Goal: Task Accomplishment & Management: Manage account settings

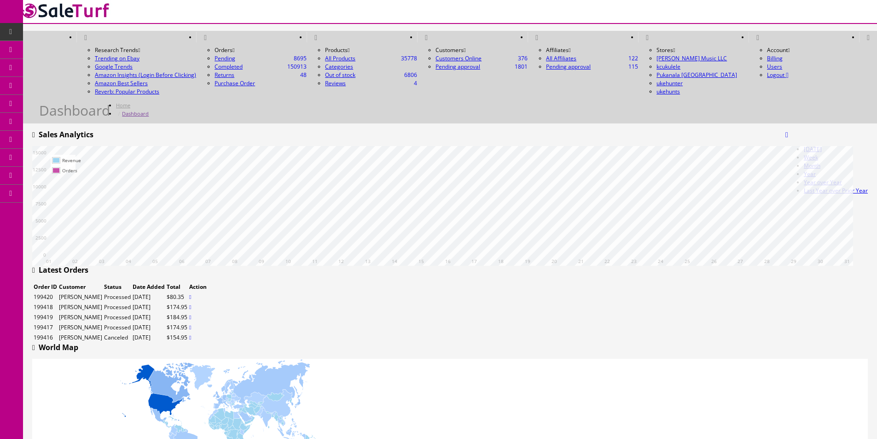
click at [8, 31] on icon at bounding box center [11, 31] width 10 height 7
drag, startPoint x: 281, startPoint y: 82, endPoint x: 277, endPoint y: 88, distance: 7.0
click at [281, 130] on div "Today Week Month Year Year over Year Last Year over Prior Year Sales Analytics" at bounding box center [450, 138] width 836 height 16
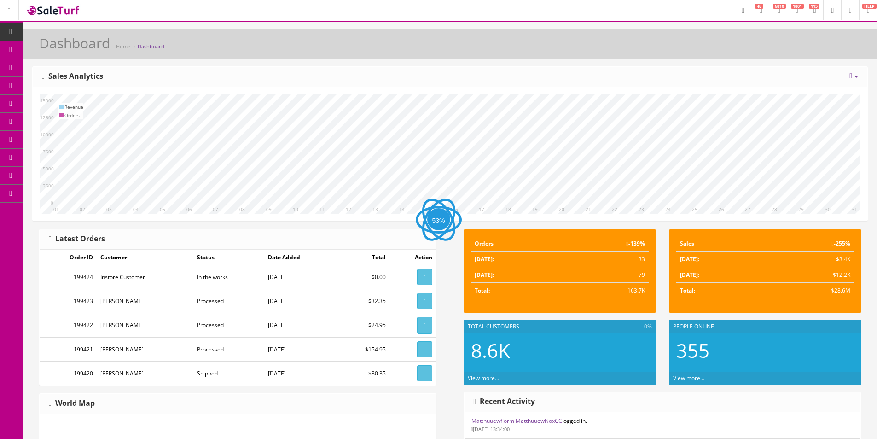
drag, startPoint x: 601, startPoint y: 86, endPoint x: 560, endPoint y: 88, distance: 40.6
click at [585, 88] on div "Today Week Month Year Year over Year Last Year over Prior Year Sales Analytics …" at bounding box center [450, 143] width 836 height 155
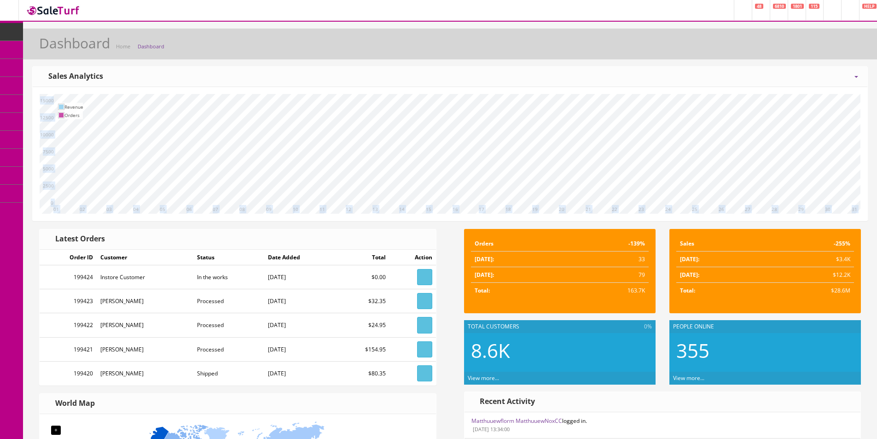
click at [80, 104] on span "Order List" at bounding box center [67, 103] width 25 height 8
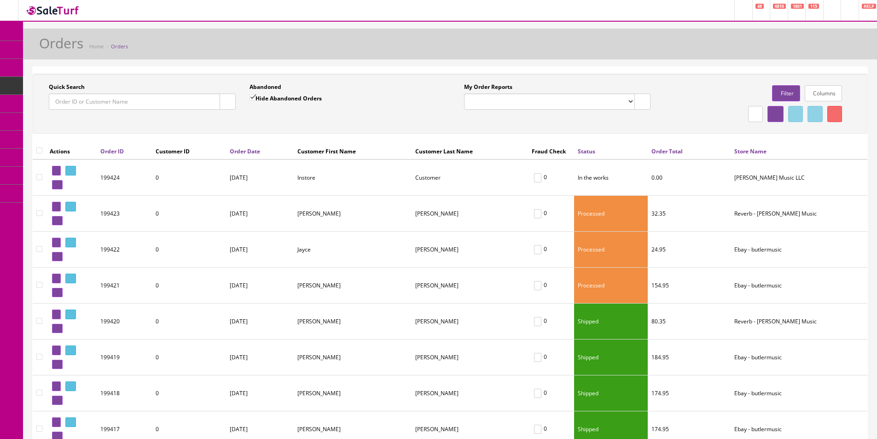
click at [397, 127] on div "Quick Search Date From Abandoned Hide Abandoned Orders Date To My Order Reports…" at bounding box center [450, 104] width 835 height 60
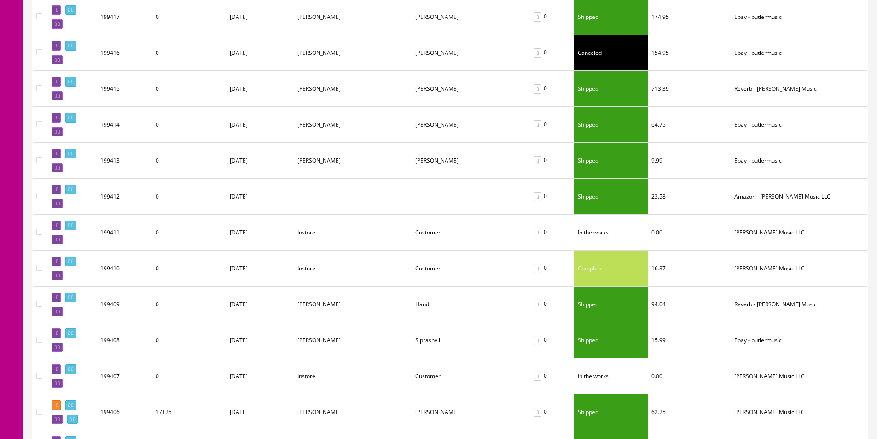
scroll to position [461, 0]
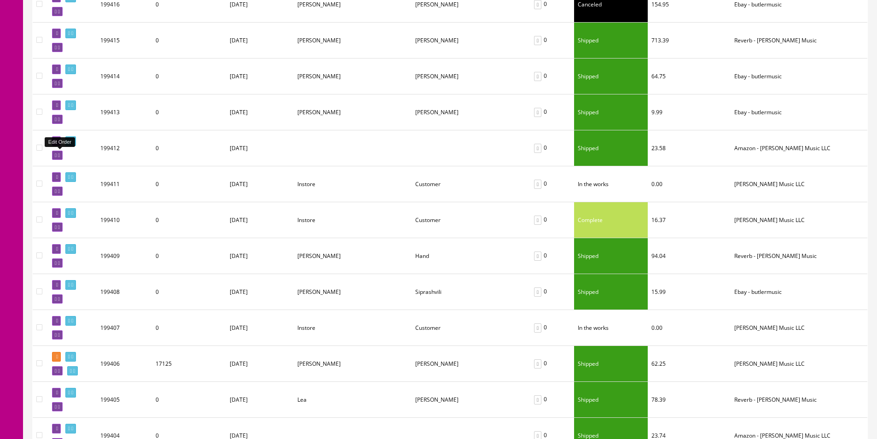
click at [61, 152] on link at bounding box center [57, 156] width 11 height 10
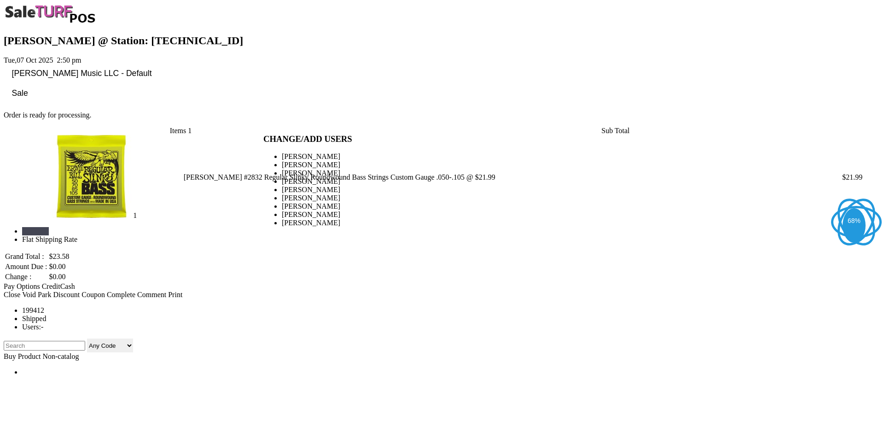
type input "[PERSON_NAME]"
click at [263, 314] on link at bounding box center [263, 314] width 0 height 0
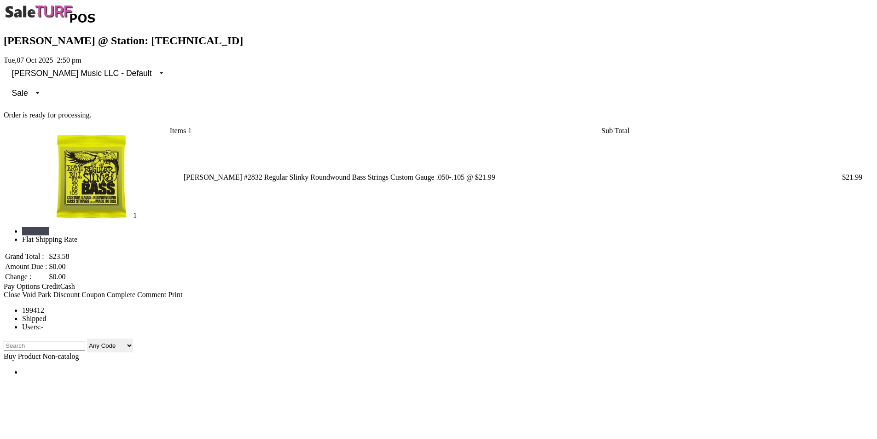
click at [60, 341] on input "search" at bounding box center [45, 346] width 82 height 10
type input "shipping"
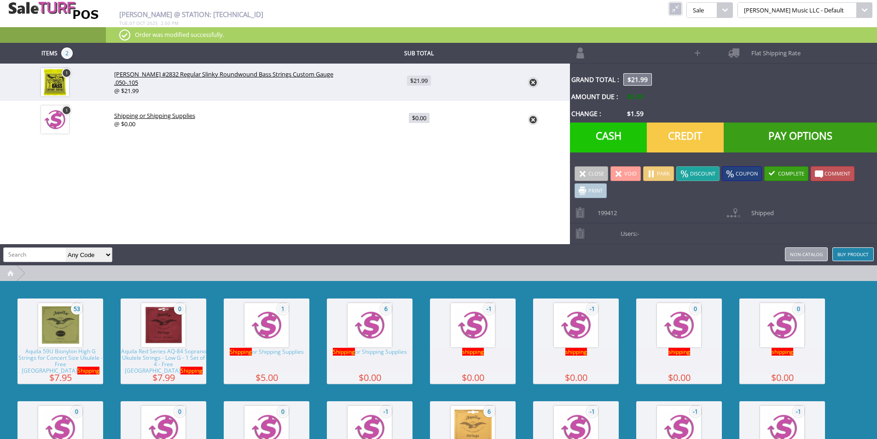
click at [532, 115] on link at bounding box center [533, 119] width 9 height 9
click at [245, 368] on span "Shipping or Shipping Supplies" at bounding box center [267, 361] width 86 height 25
click at [424, 122] on link "$5.00" at bounding box center [419, 119] width 154 height 21
type input "5"
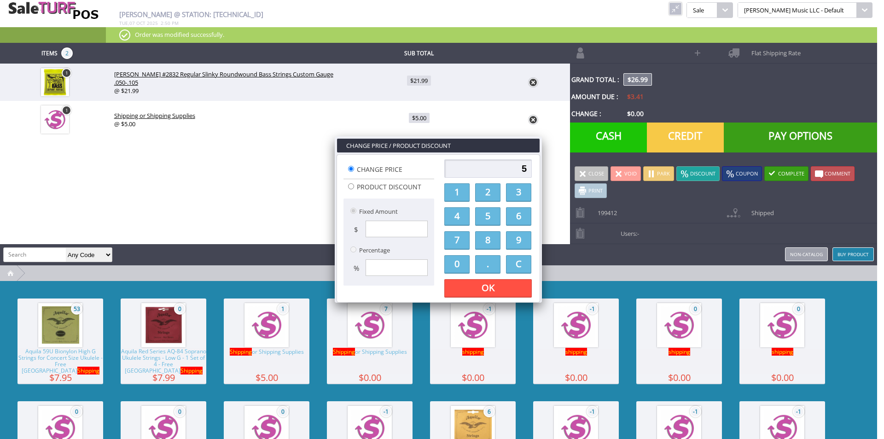
click at [512, 161] on input "5" at bounding box center [488, 168] width 88 height 18
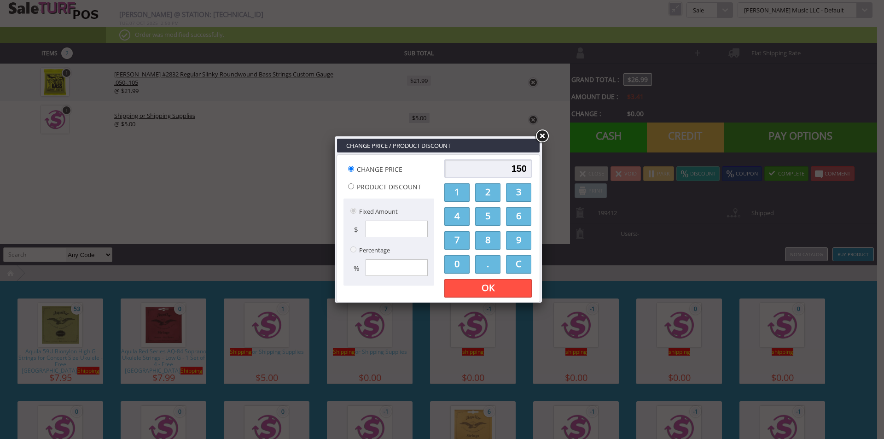
click at [525, 168] on input "150" at bounding box center [488, 168] width 88 height 18
type input "1000"
click at [504, 288] on link "OK" at bounding box center [488, 288] width 88 height 18
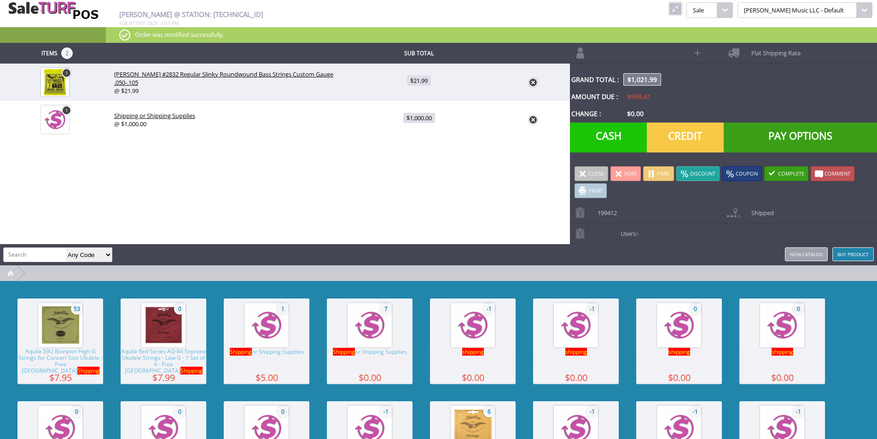
click at [682, 9] on link at bounding box center [675, 8] width 13 height 13
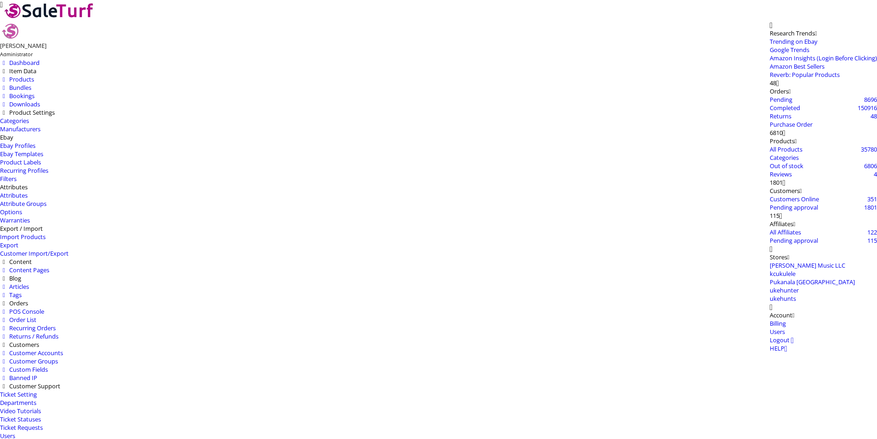
click at [34, 75] on span "Products" at bounding box center [21, 79] width 25 height 8
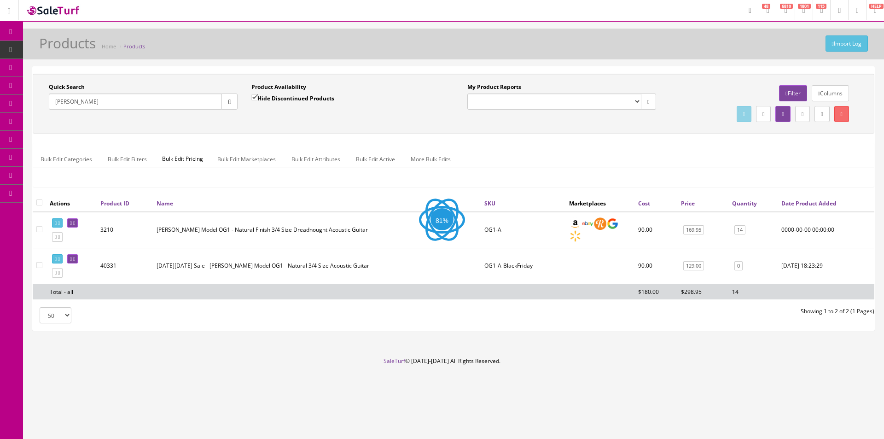
click at [442, 140] on div "Quick Search Sean Long Date From Product Availability Hide Discontinued Product…" at bounding box center [454, 134] width 842 height 121
click at [442, 139] on div "Quick Search Sean Long Date From Product Availability Hide Discontinued Product…" at bounding box center [454, 134] width 842 height 121
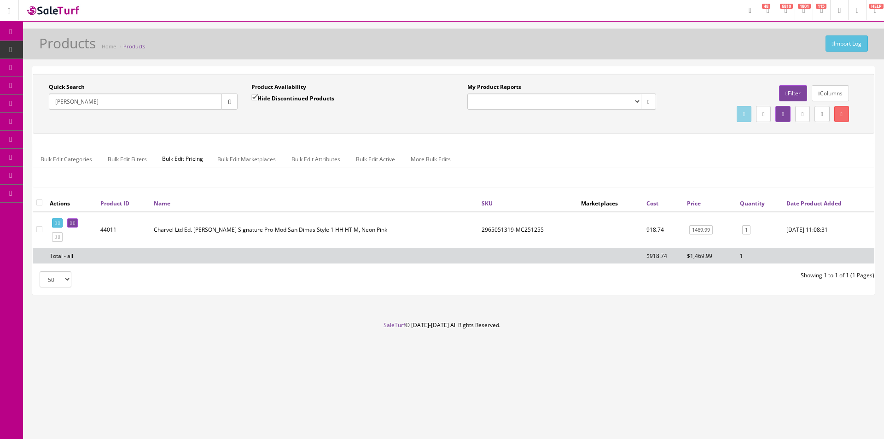
click at [442, 139] on div "Quick Search Sean Long Date From Product Availability Hide Discontinued Product…" at bounding box center [454, 134] width 842 height 121
click at [537, 135] on div "Quick Search Sean Long Date From Product Availability Hide Discontinued Product…" at bounding box center [454, 134] width 842 height 121
click at [536, 132] on div "Quick Search Sean Long Date From Product Availability Hide Discontinued Product…" at bounding box center [454, 104] width 842 height 60
click at [499, 230] on td "2965051319-MC251255" at bounding box center [527, 230] width 99 height 36
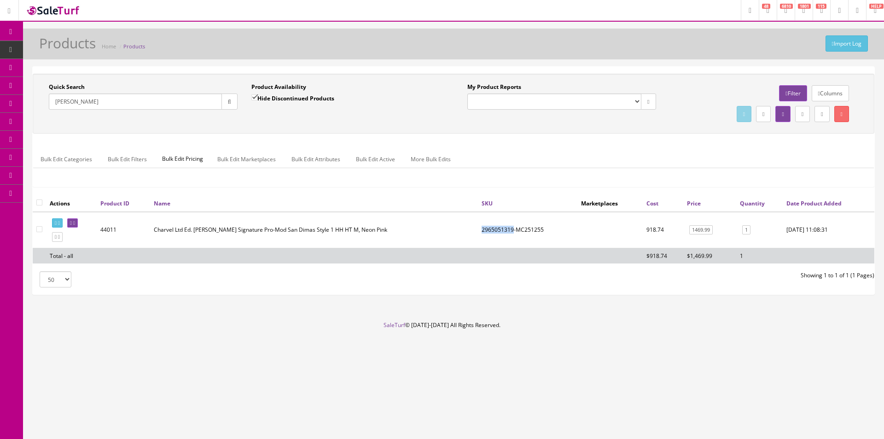
click at [499, 230] on td "2965051319-MC251255" at bounding box center [527, 230] width 99 height 36
copy td "2965051319"
click at [216, 104] on input "Sean Long" at bounding box center [135, 102] width 173 height 16
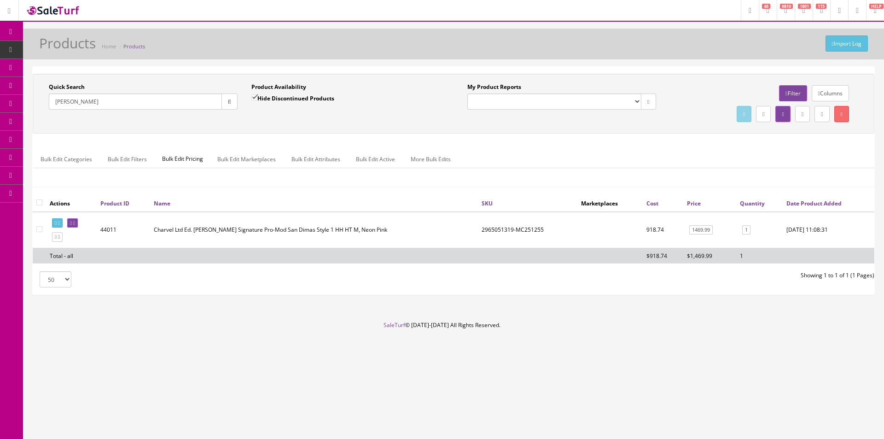
paste input "US25018940"
type input "US25018940"
click at [228, 103] on icon "button" at bounding box center [229, 102] width 3 height 6
drag, startPoint x: 38, startPoint y: 203, endPoint x: 89, endPoint y: 204, distance: 51.1
click at [38, 203] on input "checkbox" at bounding box center [39, 202] width 6 height 6
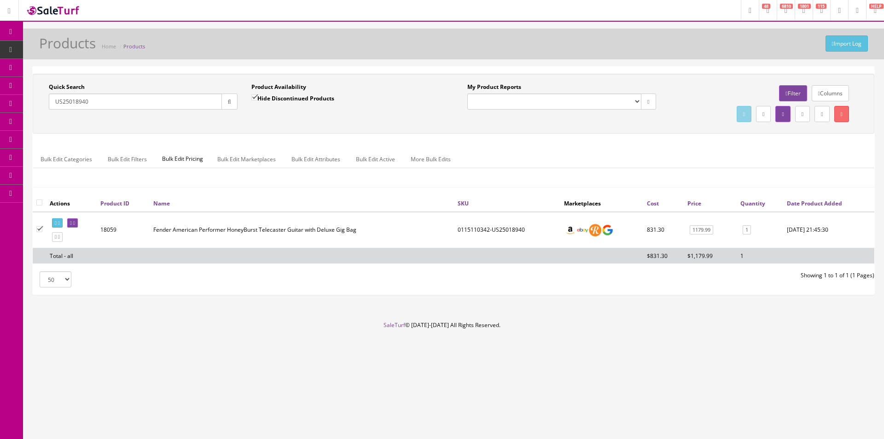
checkbox input "true"
checkbox input"] "true"
click at [378, 164] on link "Bulk Edit Active" at bounding box center [376, 159] width 54 height 18
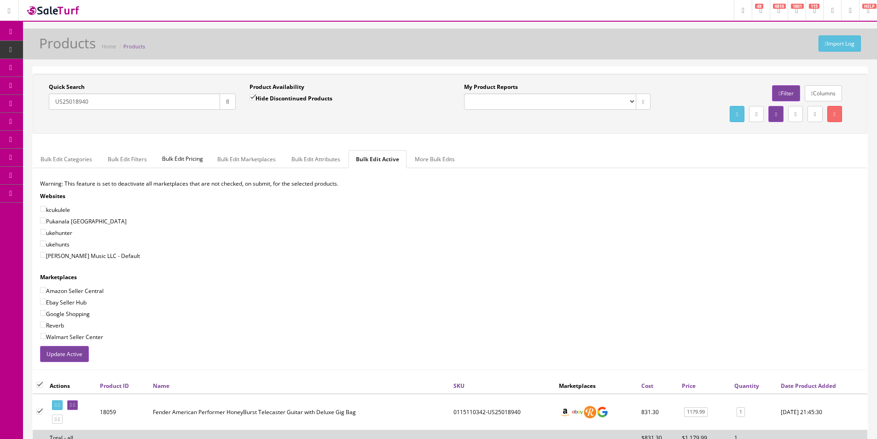
click at [76, 353] on button "Update Active" at bounding box center [64, 354] width 49 height 16
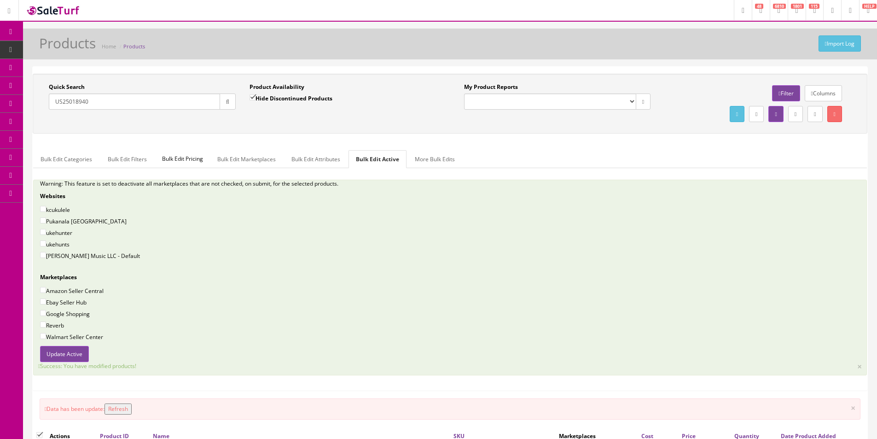
click at [635, 151] on ul "Bulk Edit Categories Bulk Edit Filters Bulk Edit Pricing Bulk Edit Marketplaces…" at bounding box center [450, 159] width 834 height 18
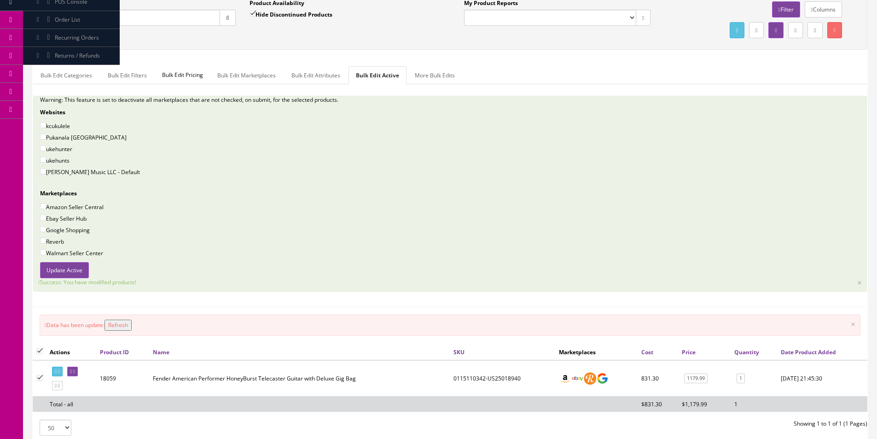
scroll to position [160, 0]
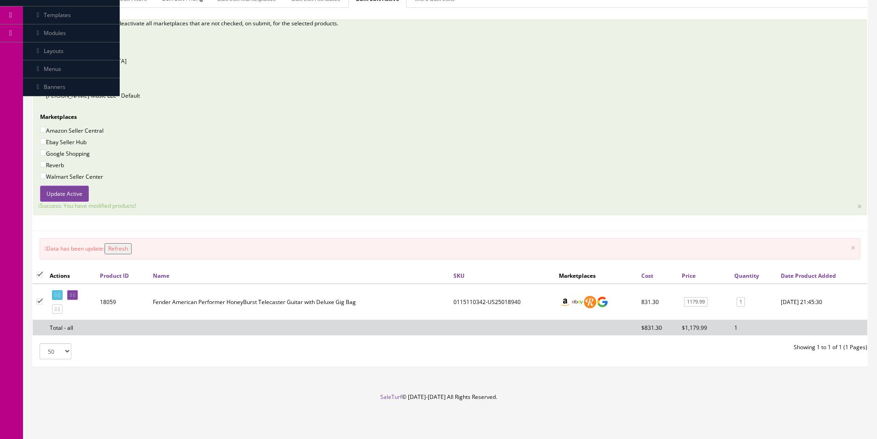
click at [55, 291] on link at bounding box center [57, 295] width 11 height 10
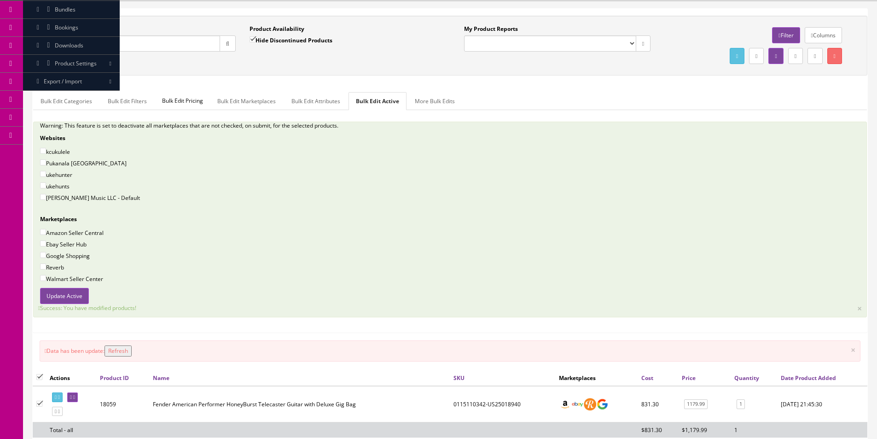
scroll to position [0, 0]
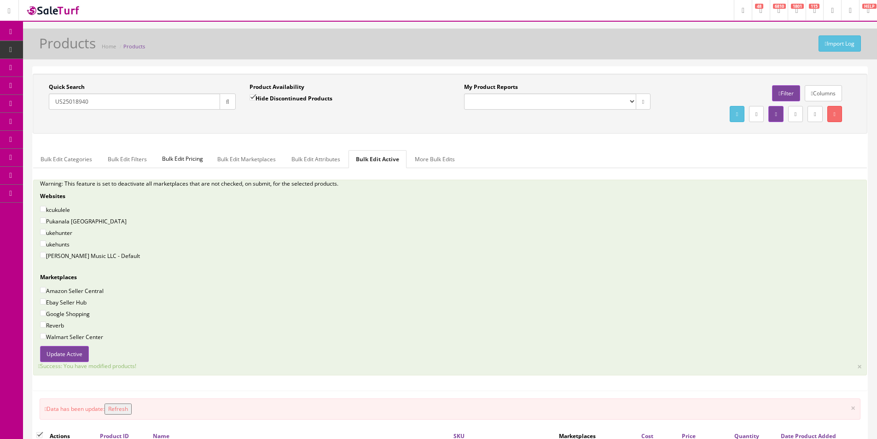
click at [135, 101] on input "US25018940" at bounding box center [134, 102] width 171 height 16
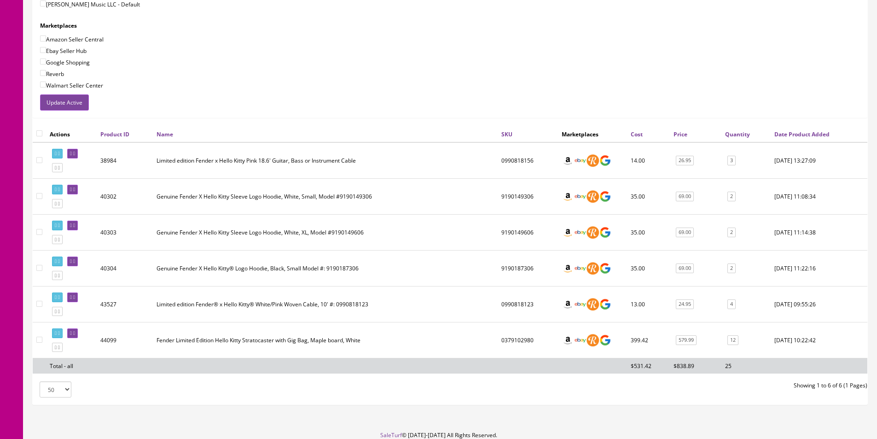
scroll to position [290, 0]
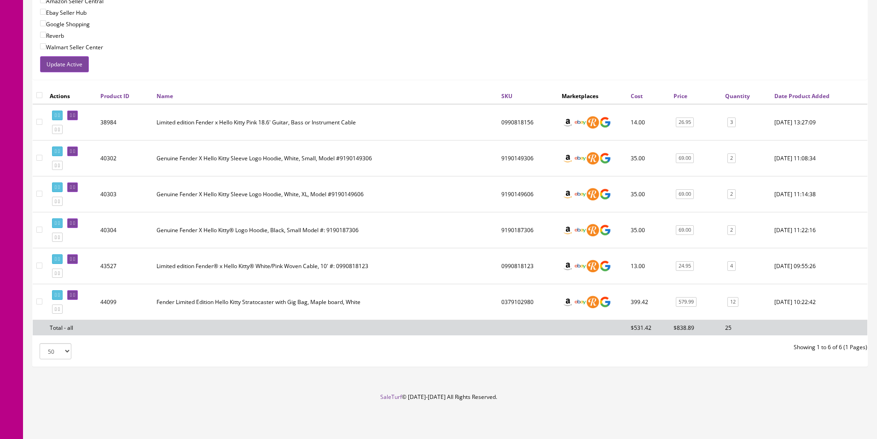
click at [293, 299] on td "Fender Limited Edition Hello Kitty Stratocaster with Gig Bag, Maple board, White" at bounding box center [325, 302] width 345 height 36
click at [393, 301] on td "Fender Limited Edition Hello Kitty Stratocaster with Gig Bag, Maple board, White" at bounding box center [325, 302] width 345 height 36
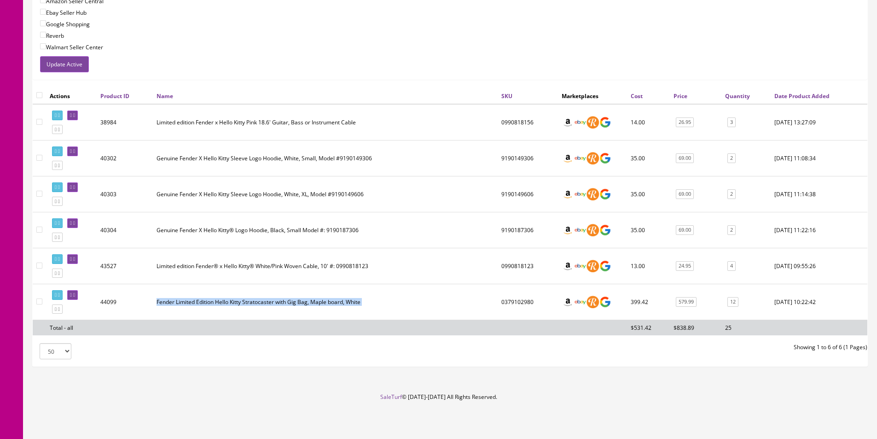
click at [393, 301] on td "Fender Limited Edition Hello Kitty Stratocaster with Gig Bag, Maple board, White" at bounding box center [325, 302] width 345 height 36
click at [393, 300] on td "Fender Limited Edition Hello Kitty Stratocaster with Gig Bag, Maple board, White" at bounding box center [325, 302] width 345 height 36
drag, startPoint x: 393, startPoint y: 300, endPoint x: 415, endPoint y: 301, distance: 22.6
click at [393, 300] on td "Fender Limited Edition Hello Kitty Stratocaster with Gig Bag, Maple board, White" at bounding box center [325, 302] width 345 height 36
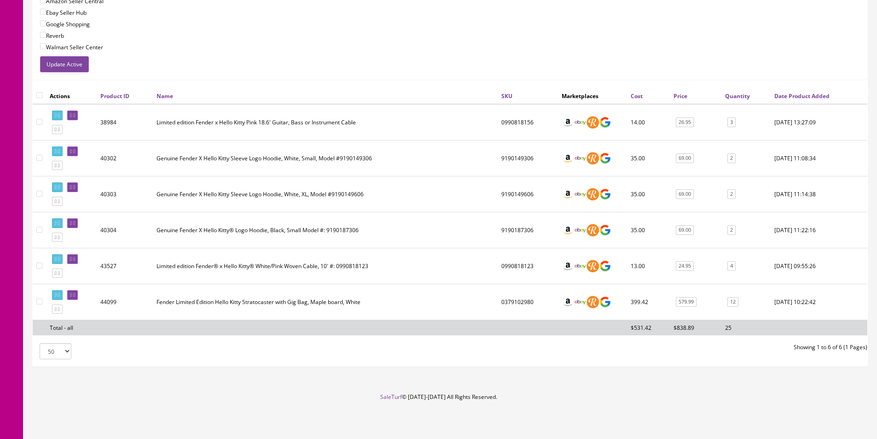
click at [518, 303] on td "0379102980" at bounding box center [528, 302] width 60 height 36
copy td "0379102980"
click at [516, 191] on td "9190149606" at bounding box center [528, 194] width 60 height 36
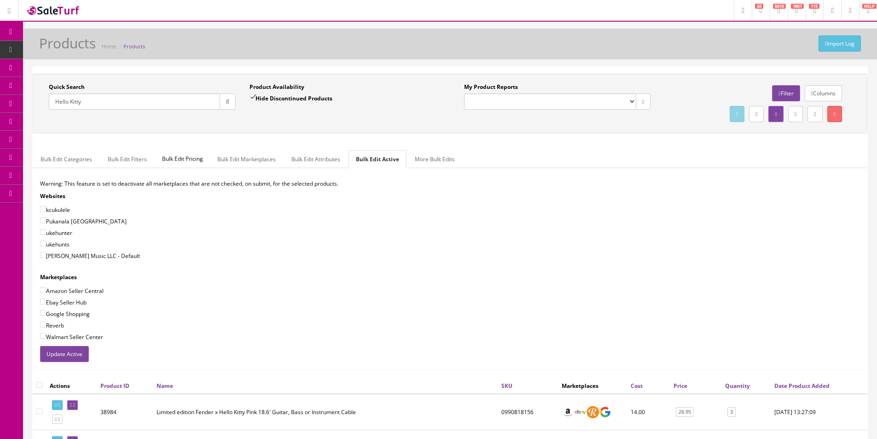
click at [123, 114] on div "Quick Search Hello Kitty Date From" at bounding box center [142, 100] width 201 height 34
click at [126, 106] on input "Hello Kitty" at bounding box center [134, 102] width 171 height 16
click at [125, 105] on input "Hello Kitty" at bounding box center [134, 102] width 171 height 16
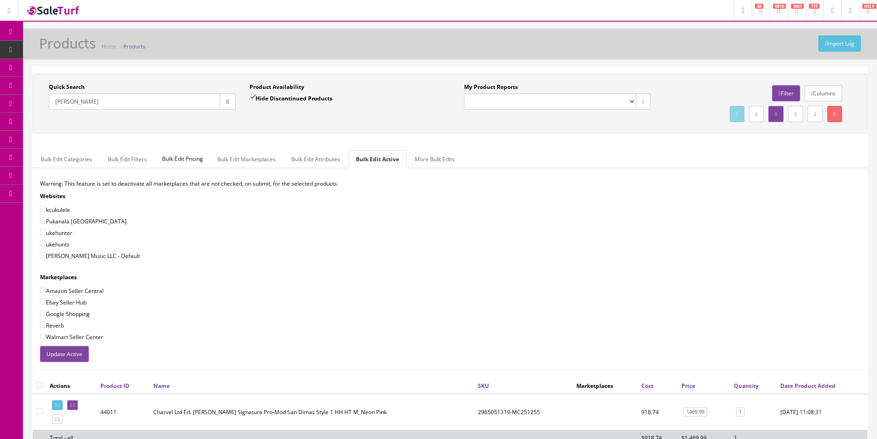
click at [187, 94] on input "Sean Long" at bounding box center [134, 102] width 171 height 16
click at [186, 96] on input "Sean Long" at bounding box center [134, 102] width 171 height 16
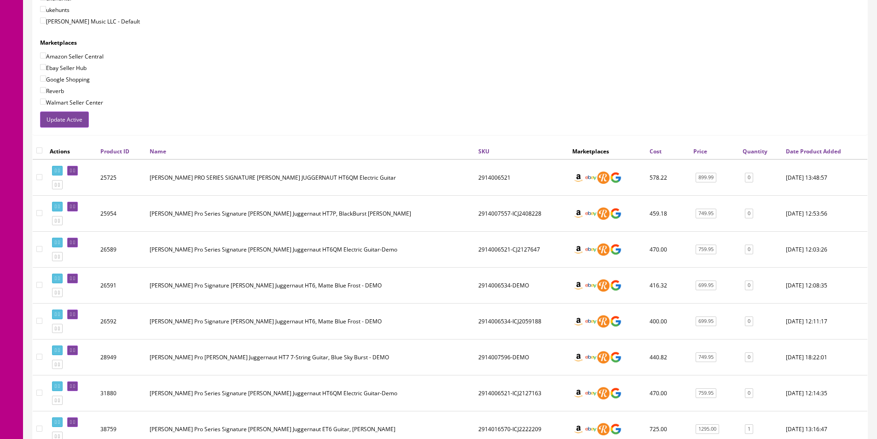
scroll to position [386, 0]
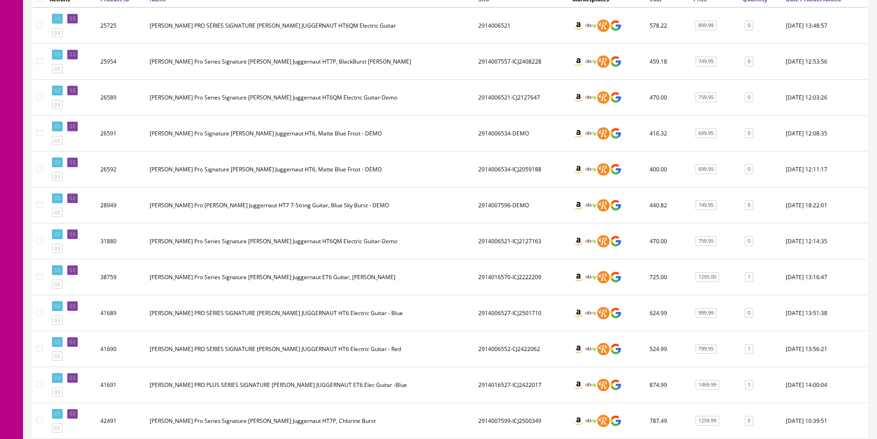
click at [466, 274] on td "Jackson Pro Series Signature Misha Mansoor Juggernaut ET6 Guitar, Chalk Gray" at bounding box center [310, 277] width 329 height 36
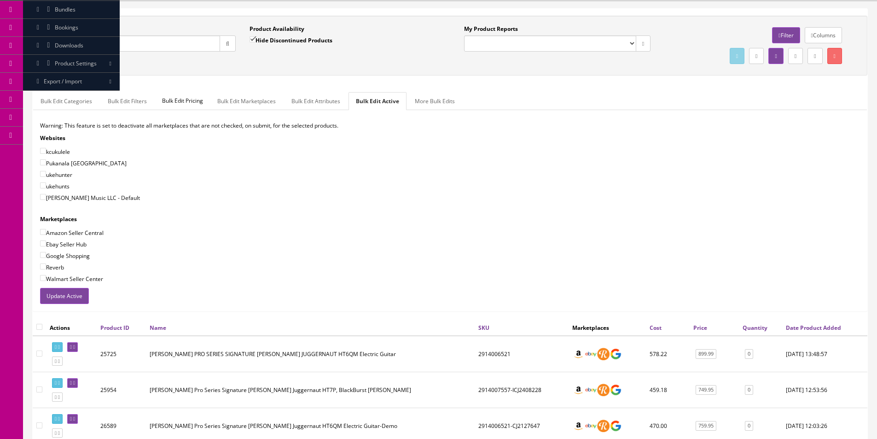
scroll to position [0, 0]
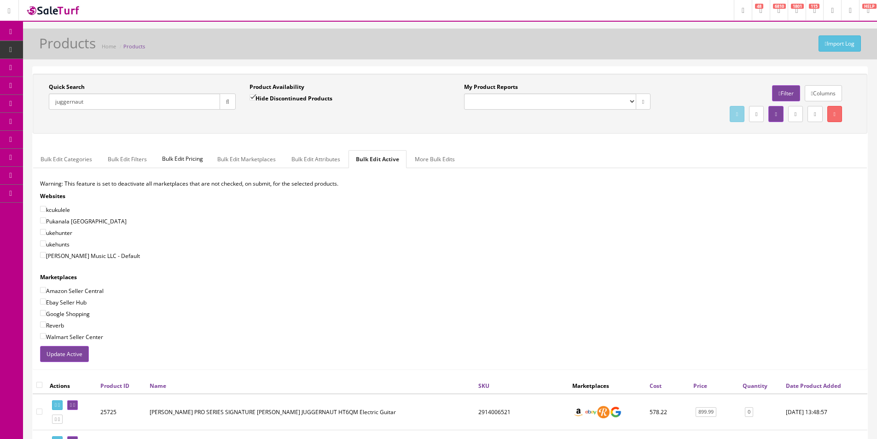
click at [162, 100] on input "juggernaut" at bounding box center [134, 102] width 171 height 16
paste input "2914007531"
click at [179, 102] on input "2914007531" at bounding box center [134, 102] width 171 height 16
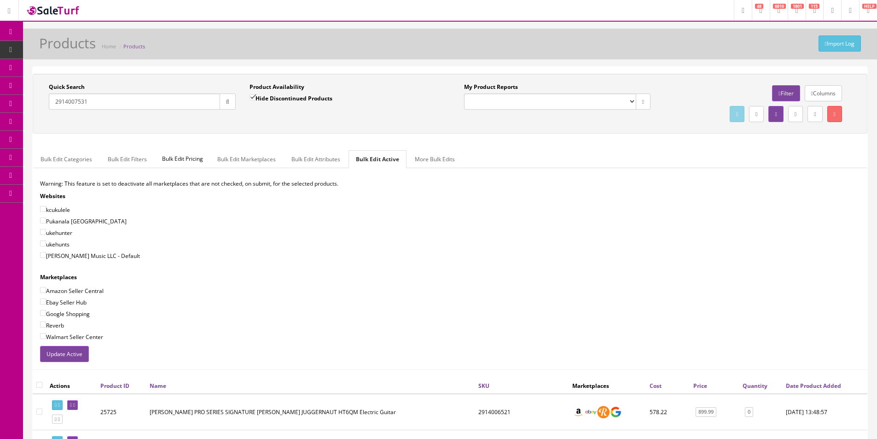
click at [180, 101] on input "2914007531" at bounding box center [134, 102] width 171 height 16
paste input "180801354"
paste input "text"
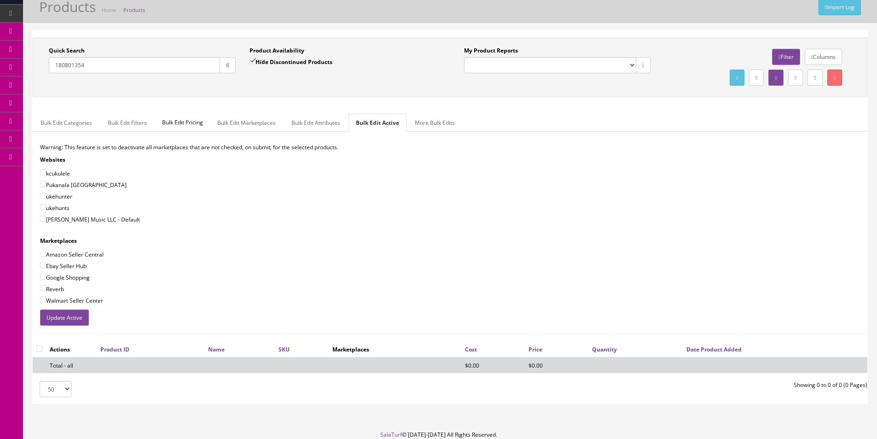
scroll to position [74, 0]
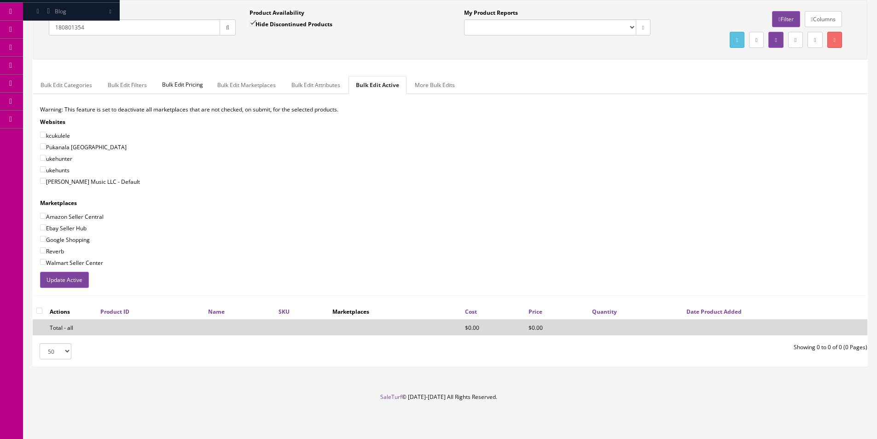
type input "180801354"
click at [290, 23] on label "Hide Discontinued Products" at bounding box center [291, 23] width 83 height 9
click at [256, 23] on input "Hide Discontinued Products" at bounding box center [253, 23] width 6 height 6
checkbox input "false"
click at [295, 34] on div "Hide Discontinued Products" at bounding box center [291, 27] width 83 height 16
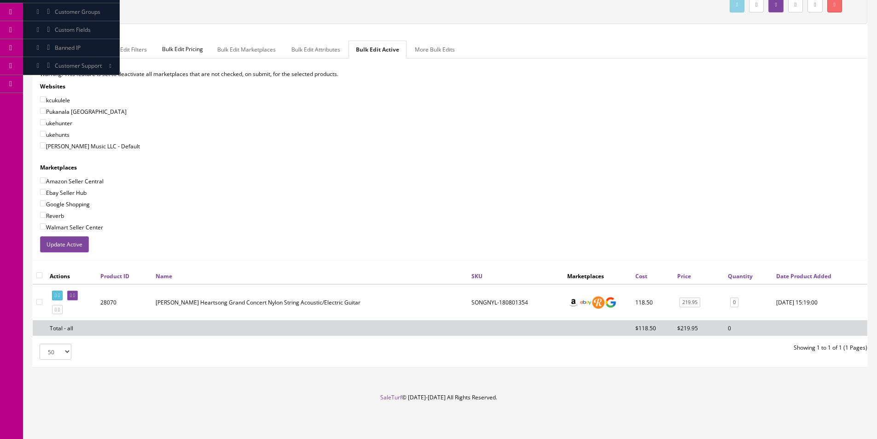
scroll to position [110, 0]
click at [72, 296] on icon at bounding box center [71, 294] width 2 height 5
click at [75, 297] on icon at bounding box center [74, 294] width 2 height 5
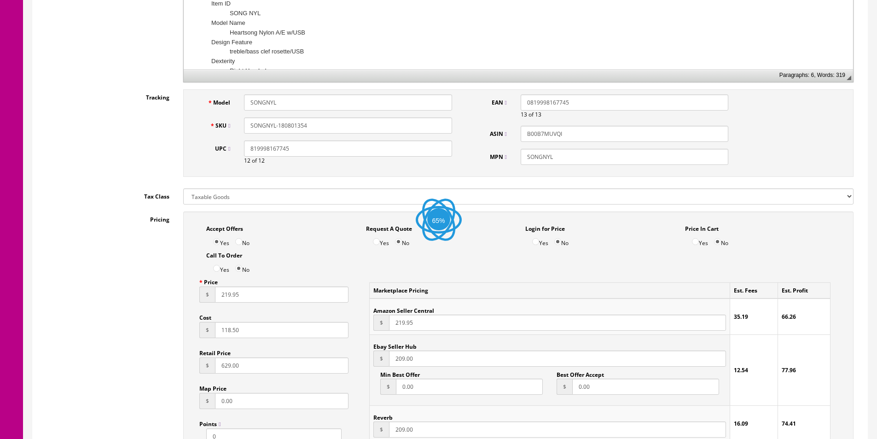
scroll to position [507, 0]
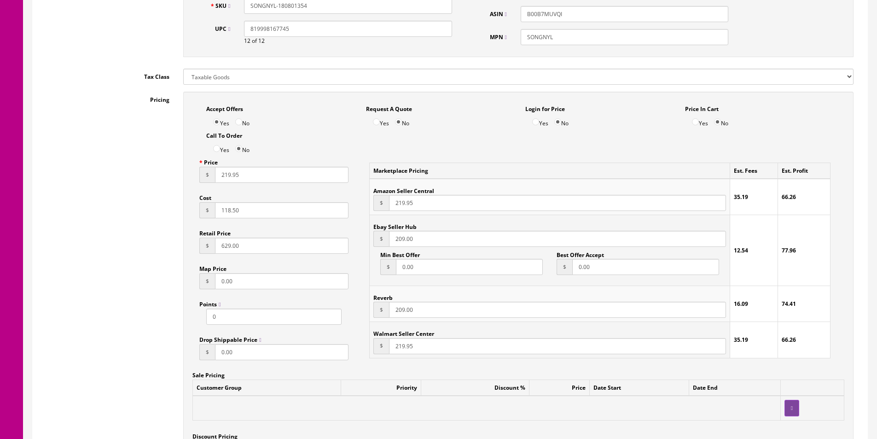
click at [237, 170] on input "219.95" at bounding box center [282, 175] width 134 height 16
click at [238, 170] on input "145" at bounding box center [282, 175] width 134 height 16
click at [238, 169] on input "145" at bounding box center [282, 175] width 134 height 16
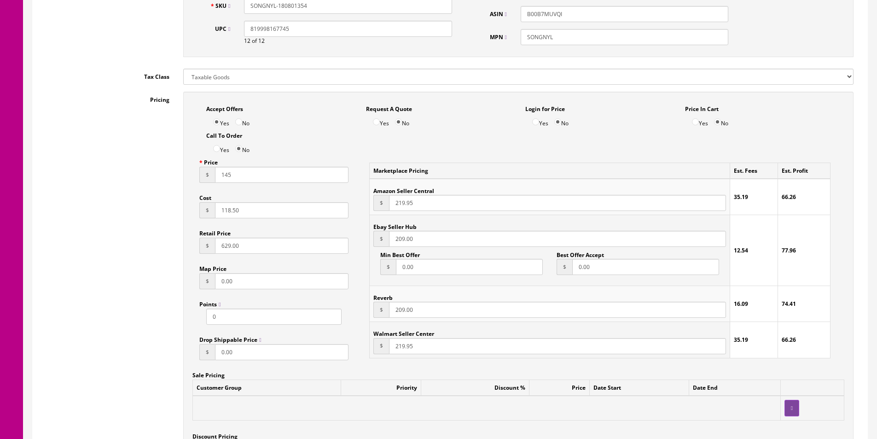
click at [238, 169] on input "145" at bounding box center [282, 175] width 134 height 16
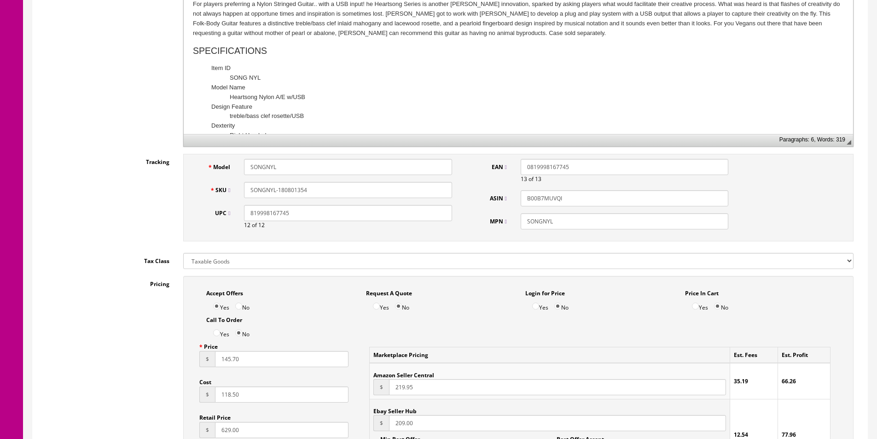
scroll to position [138, 0]
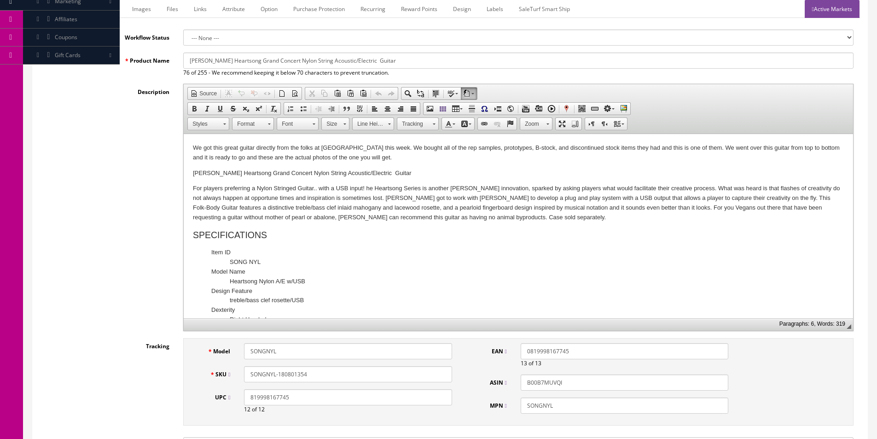
type input "145.70"
click at [286, 152] on p "We got this great guitar directly from the folks at Luna this week. We bought a…" at bounding box center [518, 152] width 651 height 19
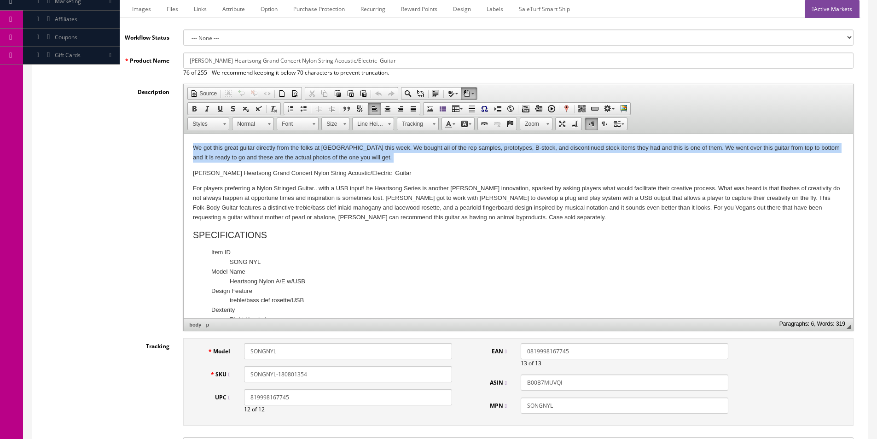
click at [286, 152] on p "We got this great guitar directly from the folks at Luna this week. We bought a…" at bounding box center [518, 152] width 651 height 19
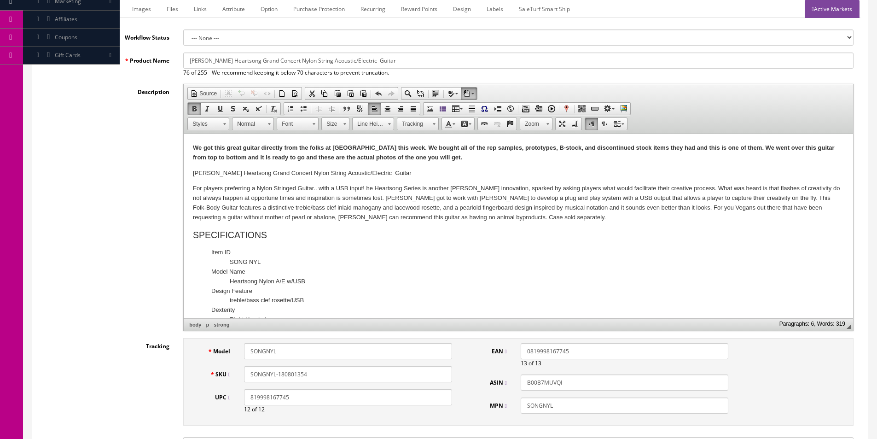
click at [333, 152] on p "We got this great guitar directly from the folks at Luna this week. We bought a…" at bounding box center [518, 152] width 651 height 19
click at [548, 154] on p "We got this great guitar directly from the folks at Luna this week. We bought a…" at bounding box center [518, 152] width 651 height 19
click at [434, 155] on p "We got this great guitar directly from the folks at Luna this week. We bought a…" at bounding box center [518, 152] width 651 height 19
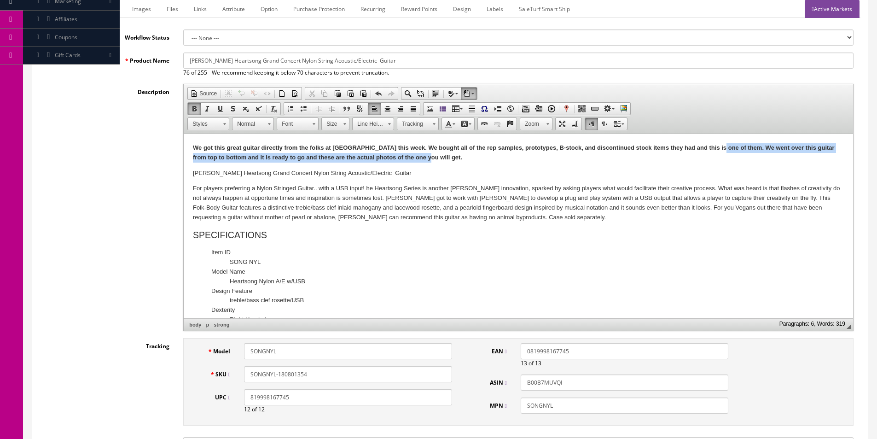
drag, startPoint x: 473, startPoint y: 158, endPoint x: 715, endPoint y: 145, distance: 242.2
click at [715, 145] on p "We got this great guitar directly from the folks at Luna this week. We bought a…" at bounding box center [518, 152] width 651 height 19
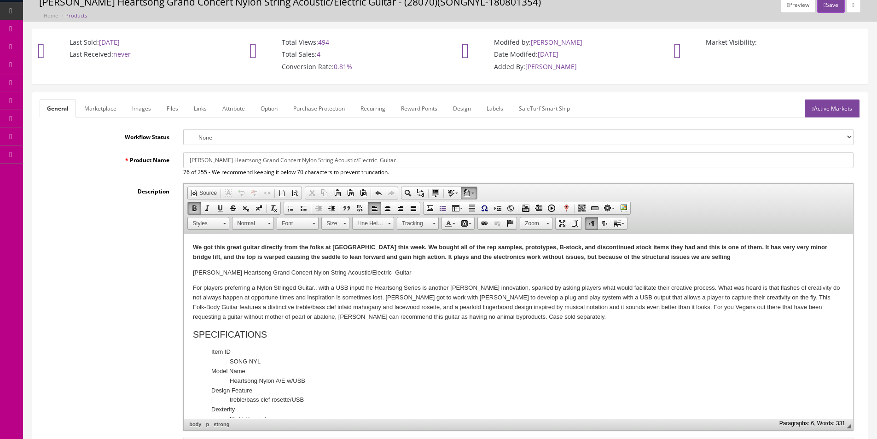
scroll to position [0, 0]
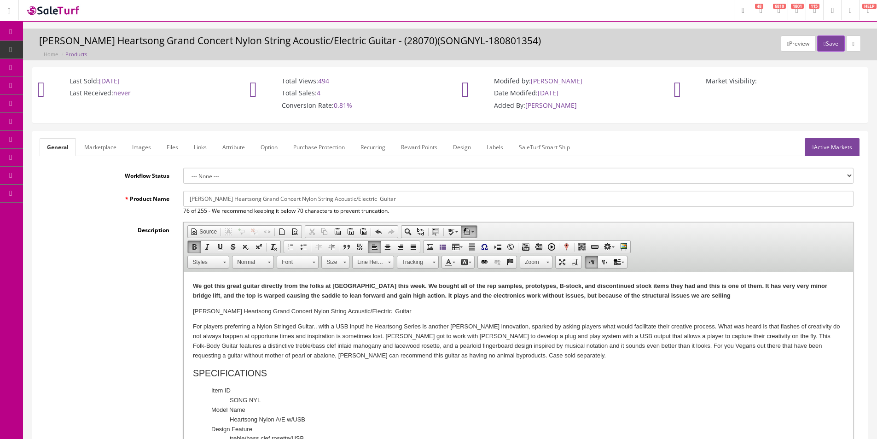
drag, startPoint x: 54, startPoint y: 56, endPoint x: 76, endPoint y: 60, distance: 22.0
click at [76, 60] on link "Bundles" at bounding box center [71, 68] width 97 height 18
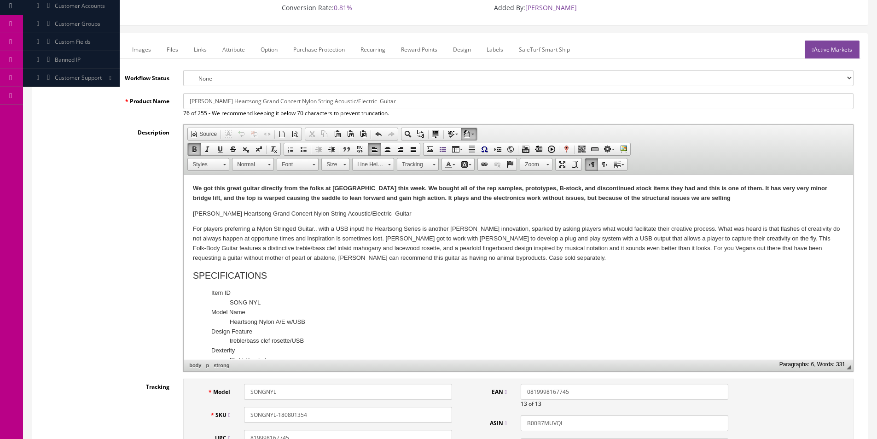
scroll to position [138, 0]
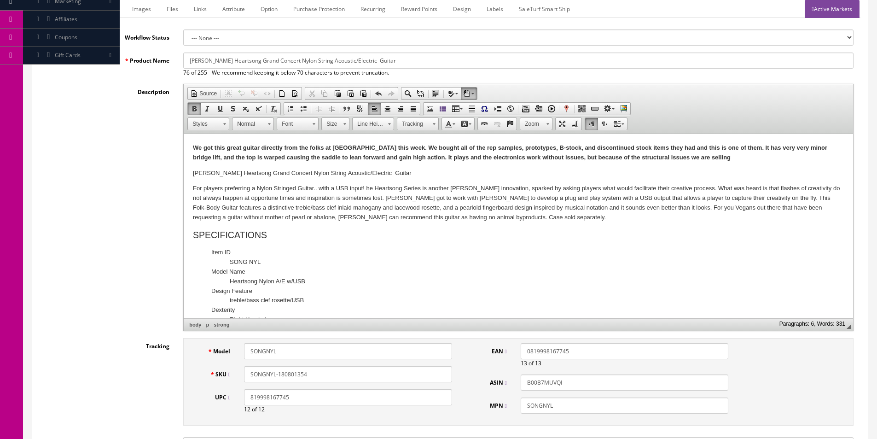
drag, startPoint x: 136, startPoint y: 124, endPoint x: 183, endPoint y: 155, distance: 56.3
click at [136, 127] on div "Description Rich Text Editor, input-description1 Editor toolbars Document Sourc…" at bounding box center [450, 207] width 821 height 247
click at [553, 161] on p "We got this great guitar directly from the folks at Luna this week. We bought a…" at bounding box center [518, 152] width 651 height 19
click at [692, 156] on p "We got this great guitar directly from the folks at Luna this week. We bought a…" at bounding box center [518, 152] width 651 height 19
click at [693, 156] on strong "We got this great guitar directly from the folks at Luna this week. We bought a…" at bounding box center [510, 152] width 635 height 17
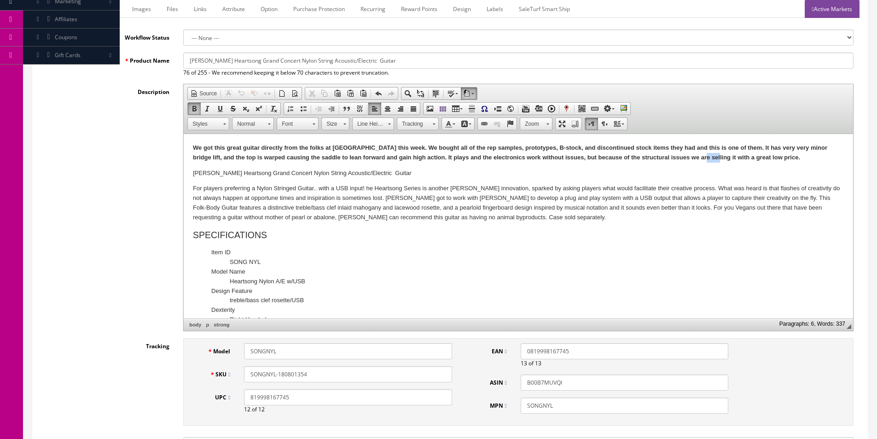
click at [693, 156] on strong "We got this great guitar directly from the folks at Luna this week. We bought a…" at bounding box center [510, 152] width 635 height 17
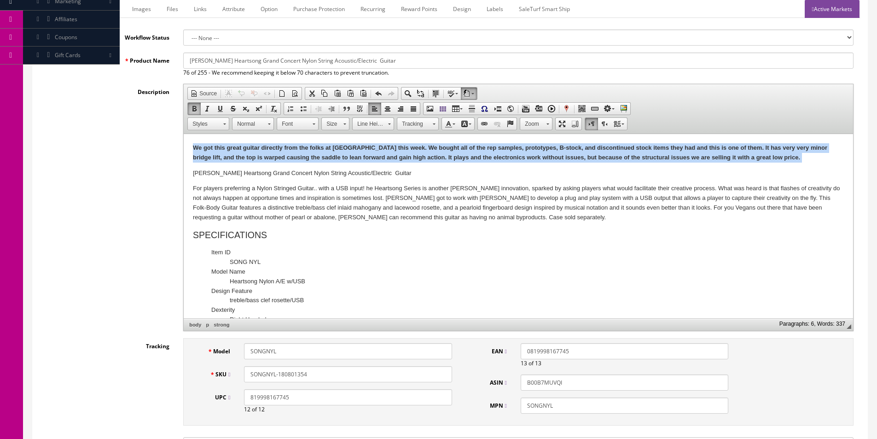
click at [693, 156] on strong "We got this great guitar directly from the folks at Luna this week. We bought a…" at bounding box center [510, 152] width 635 height 17
copy strong "We got this great guitar directly from the folks at Luna this week. We bought a…"
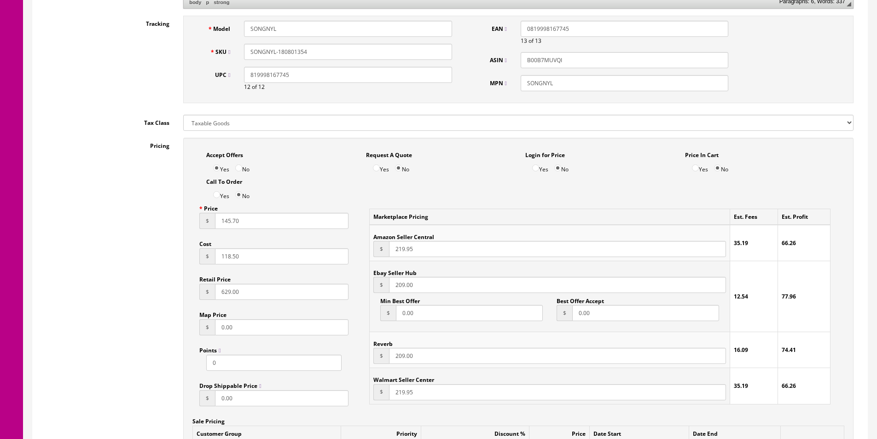
scroll to position [92, 0]
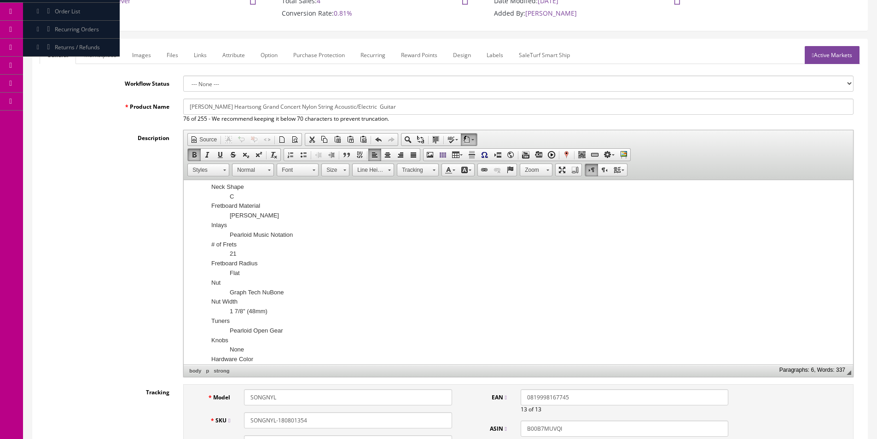
click at [116, 59] on link "Marketplace" at bounding box center [100, 55] width 47 height 18
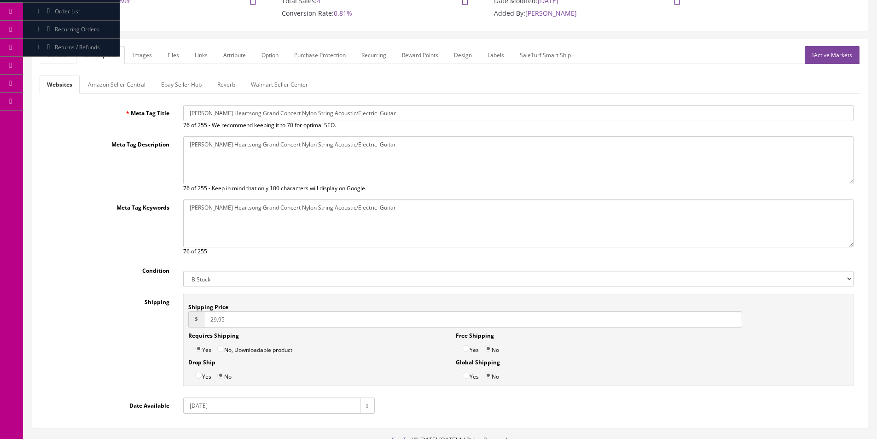
click at [136, 78] on link "Amazon Seller Central" at bounding box center [117, 85] width 72 height 18
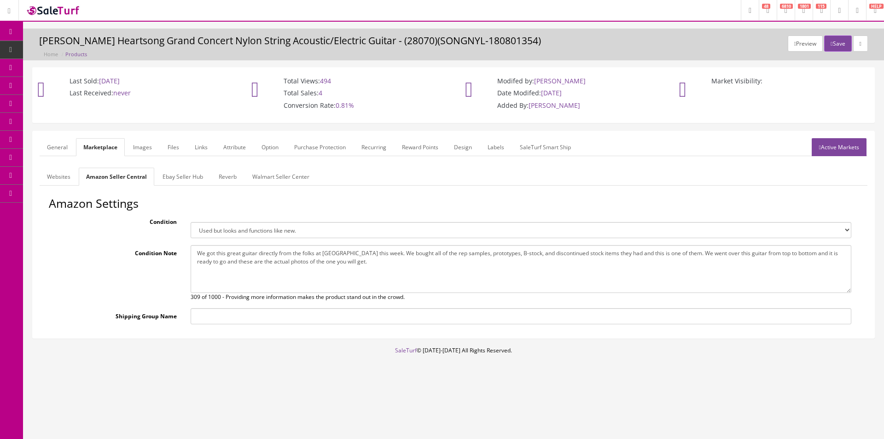
click at [257, 273] on textarea "We got this great guitar directly from the folks at Luna this week. We bought a…" at bounding box center [521, 269] width 661 height 48
paste textarea "It has very very minor bridge lift, and the top is warped causing the saddle to…"
type textarea "We got this great guitar directly from the folks at Luna this week. We bought a…"
click at [263, 234] on select "Brand new item, unused, in original packaging. New item, but packaging has been…" at bounding box center [521, 230] width 661 height 16
select select "used_acceptable"
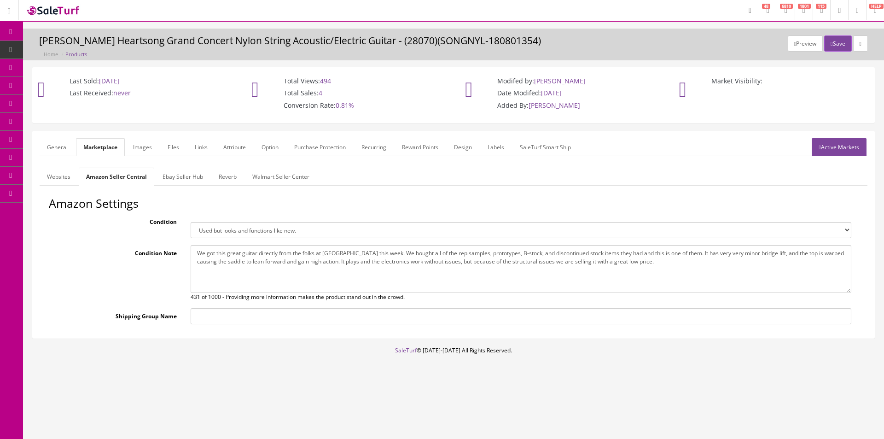
click at [191, 222] on select "Brand new item, unused, in original packaging. New item, but packaging has been…" at bounding box center [521, 230] width 661 height 16
click at [191, 179] on link "Ebay Seller Hub" at bounding box center [182, 177] width 55 height 18
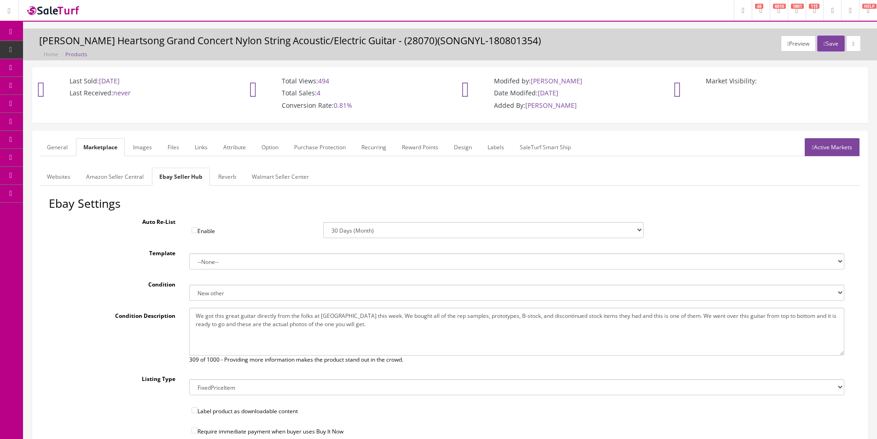
click at [275, 322] on textarea "We got this great guitar directly from the folks at Luna this week. We bought a…" at bounding box center [516, 332] width 655 height 48
paste textarea "It has very very minor bridge lift, and the top is warped causing the saddle to…"
type textarea "We got this great guitar directly from the folks at Luna this week. We bought a…"
click at [253, 289] on select "New New other New with defects Manufacturer refurbished Seller refurbished Used…" at bounding box center [516, 293] width 655 height 16
select select "3000"
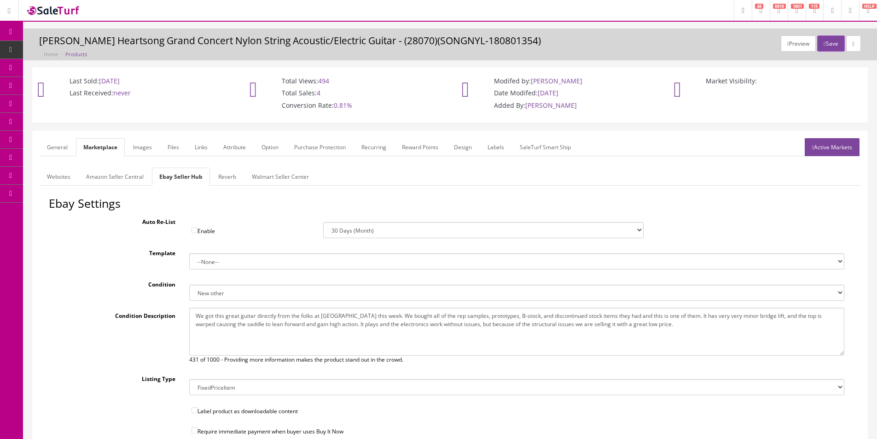
click at [189, 285] on select "New New other New with defects Manufacturer refurbished Seller refurbished Used…" at bounding box center [516, 293] width 655 height 16
click at [213, 263] on select "--None-- Default" at bounding box center [516, 261] width 655 height 16
select select "1"
click at [189, 253] on select "--None-- Default" at bounding box center [516, 261] width 655 height 16
click at [229, 186] on div "Websites Amazon Seller Central Ebay Seller Hub Reverb Walmart Seller Center Met…" at bounding box center [450, 378] width 821 height 421
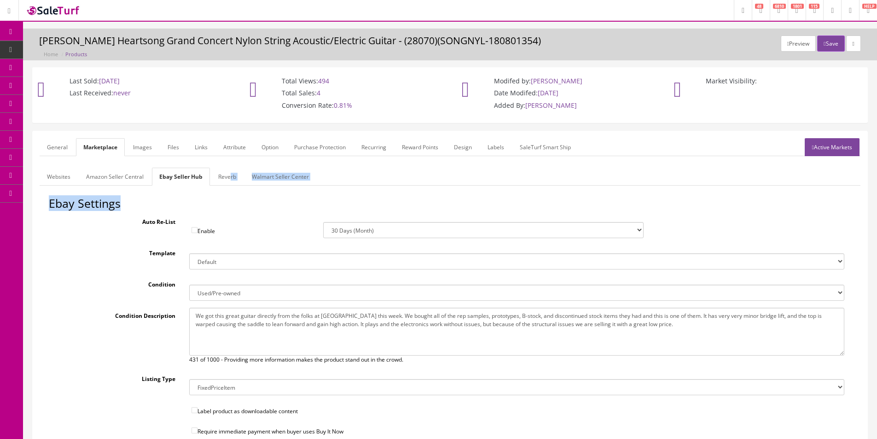
click at [230, 180] on link "Reverb" at bounding box center [227, 177] width 33 height 18
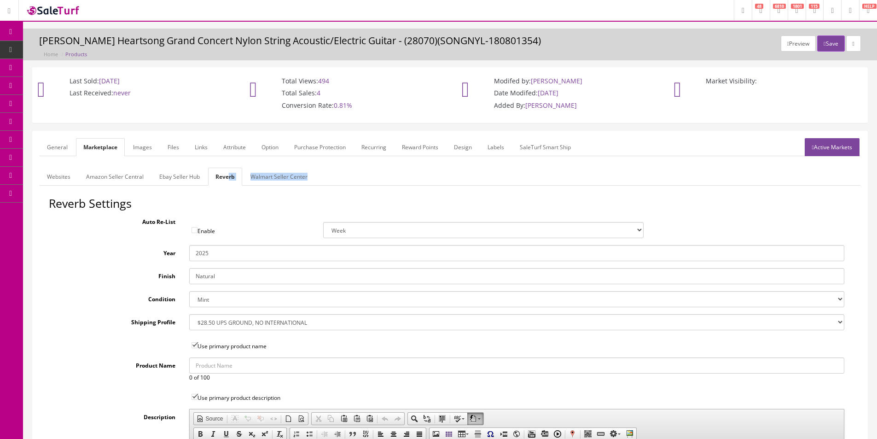
click at [228, 300] on select "Brand New Mint Excellent Very Good Good Fair Poor B-Stock Non Functioning" at bounding box center [516, 299] width 655 height 16
select select "98777886-76d0-44c8-865e-bb40e669e934"
click at [189, 291] on select "Brand New Mint Excellent Very Good Good Fair Poor B-Stock Non Functioning" at bounding box center [516, 299] width 655 height 16
click at [139, 322] on label "Shipping Profile" at bounding box center [116, 320] width 134 height 12
click at [189, 322] on select "--- None --- $3.49 USPS Shipping MH INSURED $20000 GUITAR MH INSURED $11000 GUI…" at bounding box center [516, 322] width 655 height 16
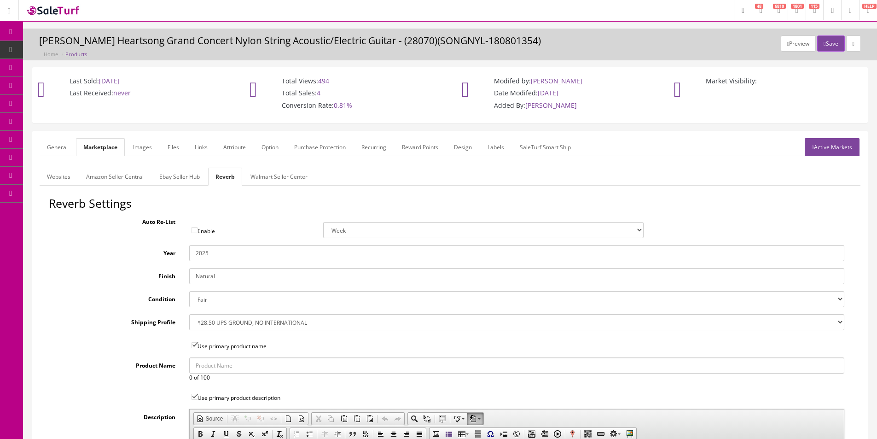
click at [55, 148] on link "General" at bounding box center [57, 147] width 35 height 18
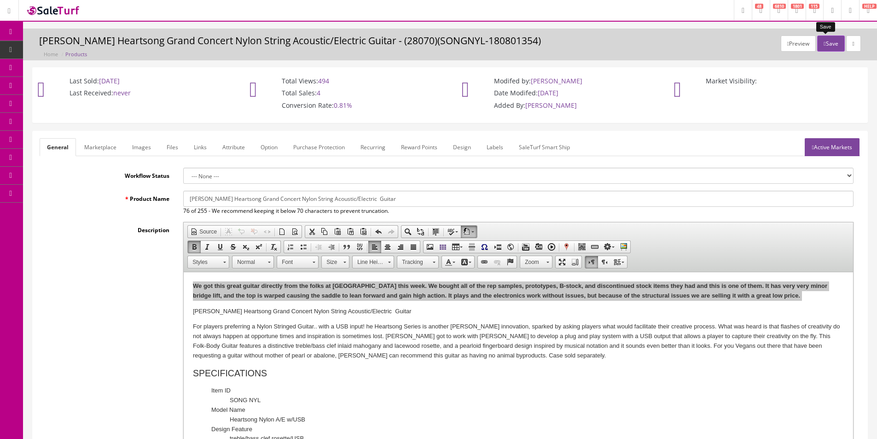
click at [832, 39] on button "Save" at bounding box center [831, 43] width 27 height 16
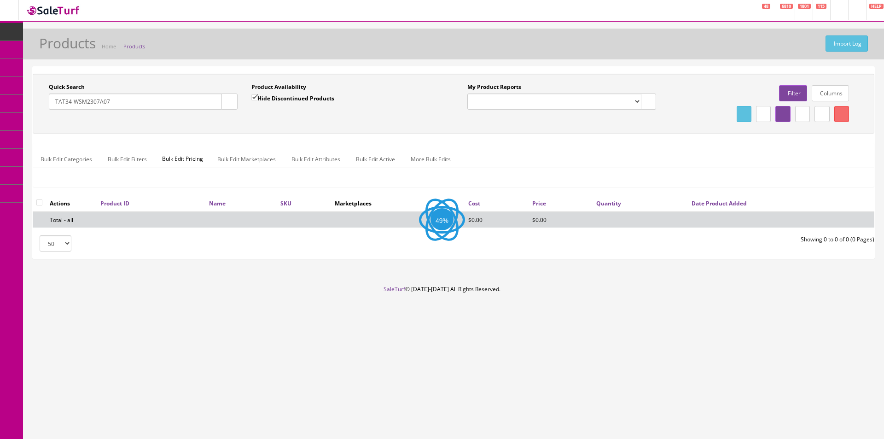
type input "TAT34-WSM2307A07"
click at [186, 129] on div "Quick Search TAT34-WSM2307A07 Date From Product Availability Hide Discontinued …" at bounding box center [454, 104] width 842 height 60
click at [187, 129] on div "Quick Search TAT34-WSM2307A07 Date From Product Availability Hide Discontinued …" at bounding box center [454, 104] width 842 height 60
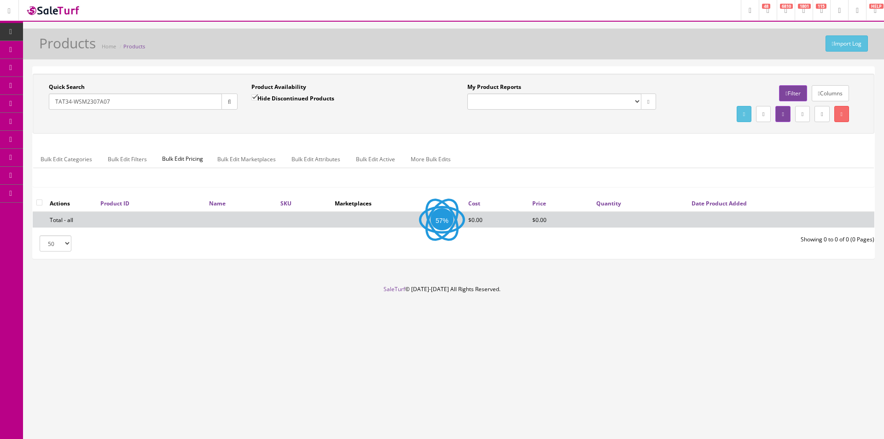
drag, startPoint x: 187, startPoint y: 129, endPoint x: 196, endPoint y: 127, distance: 9.9
click at [192, 129] on div "Quick Search TAT34-WSM2307A07 Date From Product Availability Hide Discontinued …" at bounding box center [454, 104] width 842 height 60
drag, startPoint x: 282, startPoint y: 95, endPoint x: 279, endPoint y: 107, distance: 12.3
click at [282, 96] on label "Hide Discontinued Products" at bounding box center [292, 98] width 83 height 9
click at [257, 96] on input "Hide Discontinued Products" at bounding box center [254, 97] width 6 height 6
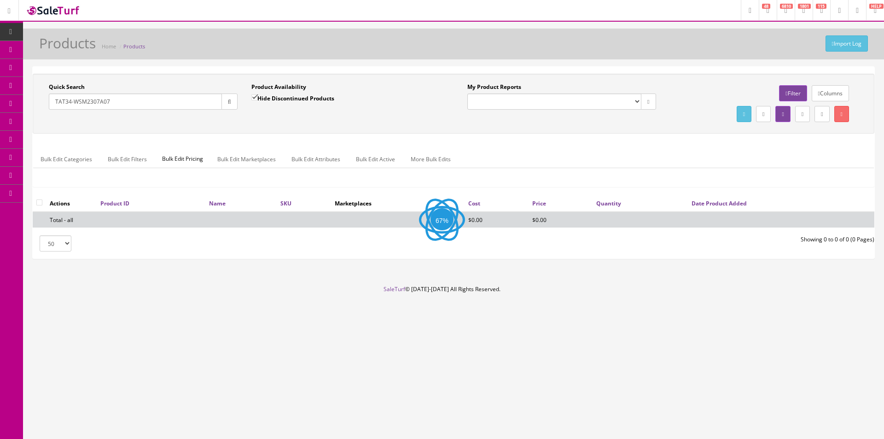
checkbox input "false"
click at [240, 102] on div "Quick Search TAT34-WSM2307A07 Date From" at bounding box center [143, 100] width 203 height 34
click at [237, 105] on button "button" at bounding box center [230, 102] width 16 height 16
click at [251, 110] on div "Product Availability Hide Discontinued Products Date To" at bounding box center [346, 100] width 203 height 34
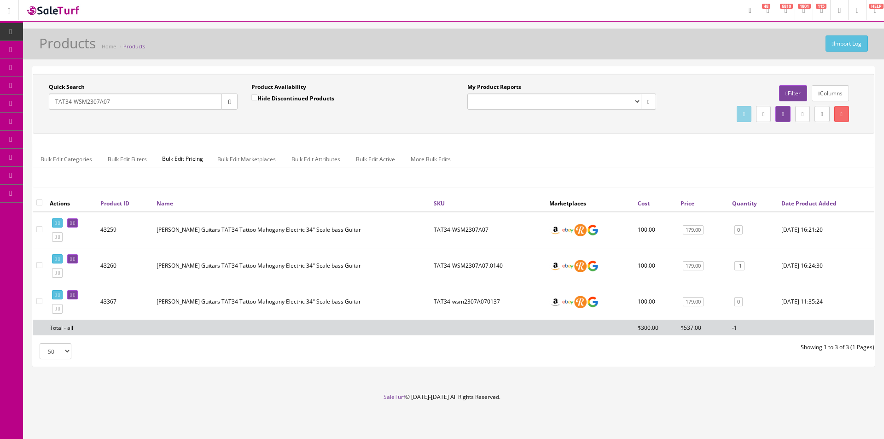
click at [39, 201] on input "checkbox" at bounding box center [39, 202] width 6 height 6
checkbox input "true"
checkbox input"] "true"
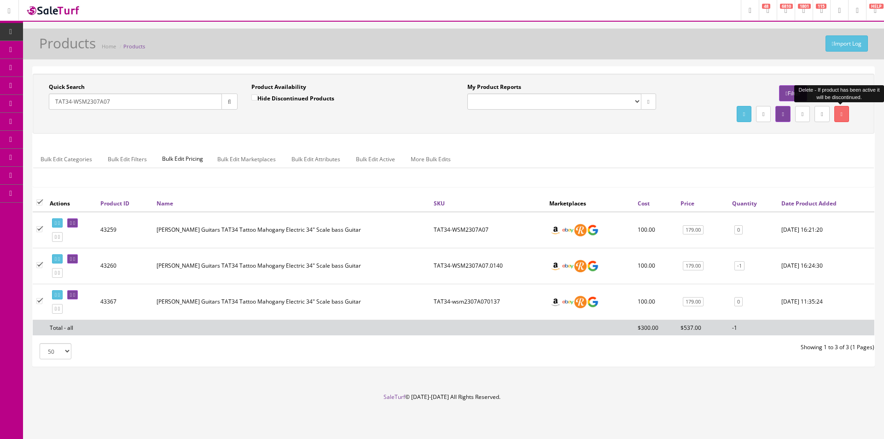
click at [846, 117] on link at bounding box center [842, 114] width 15 height 16
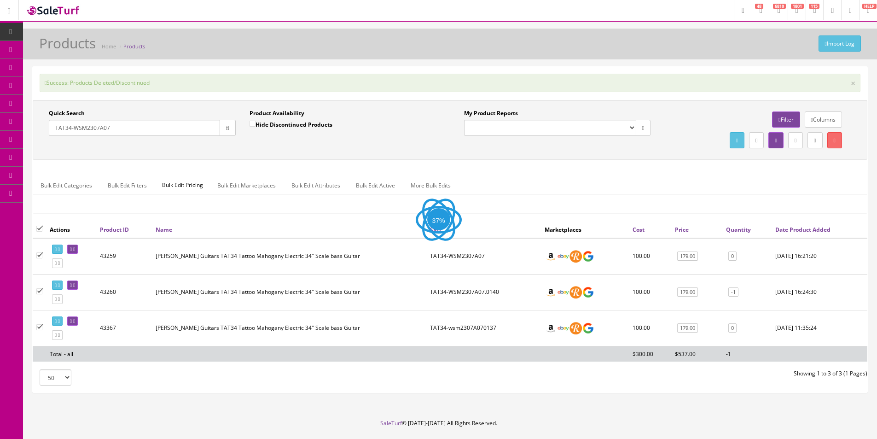
click at [540, 168] on div "Quick Search TAT34-WSM2307A07 Date From Product Availability Hide Discontinued …" at bounding box center [450, 160] width 835 height 121
click at [540, 167] on div "Quick Search TAT34-WSM2307A07 Date From Product Availability Hide Discontinued …" at bounding box center [450, 160] width 835 height 121
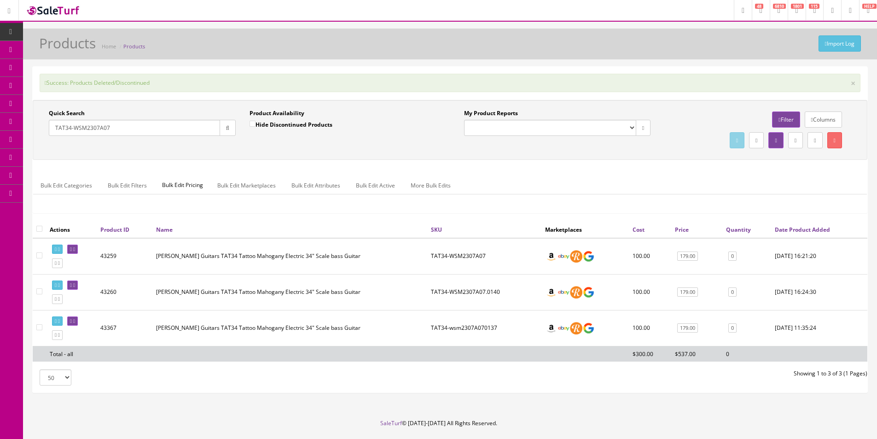
click at [603, 158] on div "Quick Search TAT34-WSM2307A07 Date From Product Availability Hide Discontinued …" at bounding box center [450, 130] width 835 height 60
click at [602, 159] on div "Quick Search TAT34-WSM2307A07 Date From Product Availability Hide Discontinued …" at bounding box center [450, 130] width 835 height 60
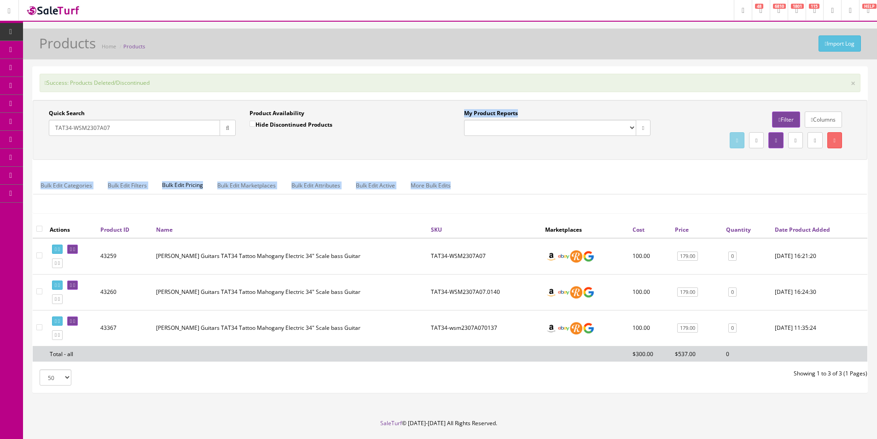
click at [602, 160] on div "Quick Search TAT34-WSM2307A07 Date From Product Availability Hide Discontinued …" at bounding box center [450, 160] width 835 height 121
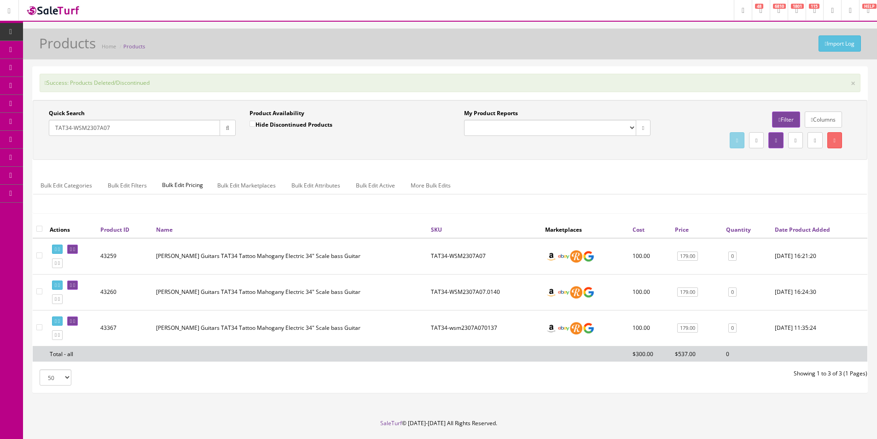
click at [581, 163] on div "Quick Search TAT34-WSM2307A07 Date From Product Availability Hide Discontinued …" at bounding box center [450, 160] width 835 height 121
click at [581, 164] on div "Quick Search TAT34-WSM2307A07 Date From Product Availability Hide Discontinued …" at bounding box center [450, 160] width 835 height 121
click at [581, 163] on div "Quick Search TAT34-WSM2307A07 Date From Product Availability Hide Discontinued …" at bounding box center [450, 160] width 835 height 121
click at [580, 163] on div "Quick Search TAT34-WSM2307A07 Date From Product Availability Hide Discontinued …" at bounding box center [450, 160] width 835 height 121
click at [581, 163] on div "Quick Search TAT34-WSM2307A07 Date From Product Availability Hide Discontinued …" at bounding box center [450, 160] width 835 height 121
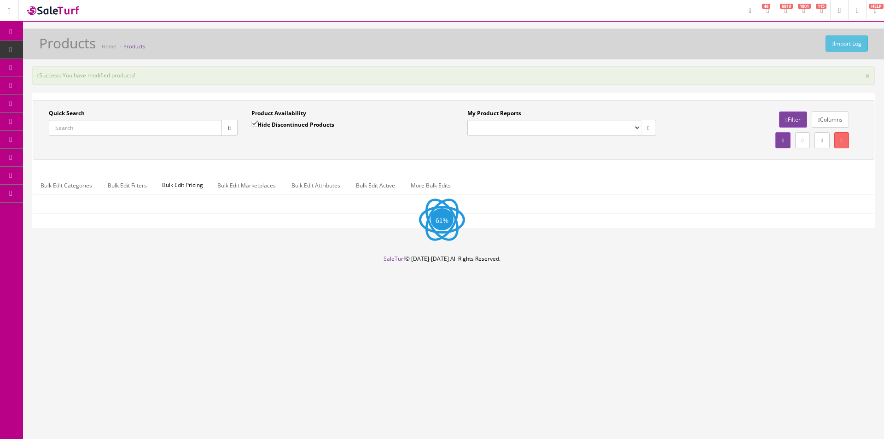
click at [63, 100] on span "Order List" at bounding box center [67, 103] width 25 height 8
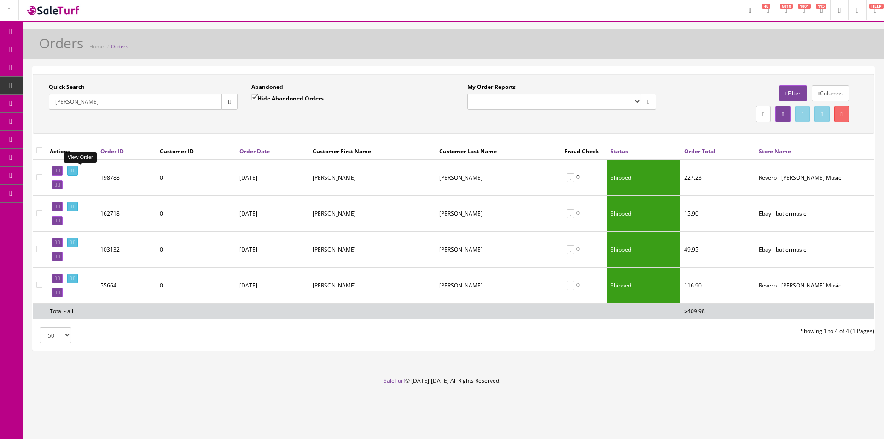
type input "[PERSON_NAME]"
click at [72, 170] on icon at bounding box center [71, 170] width 2 height 5
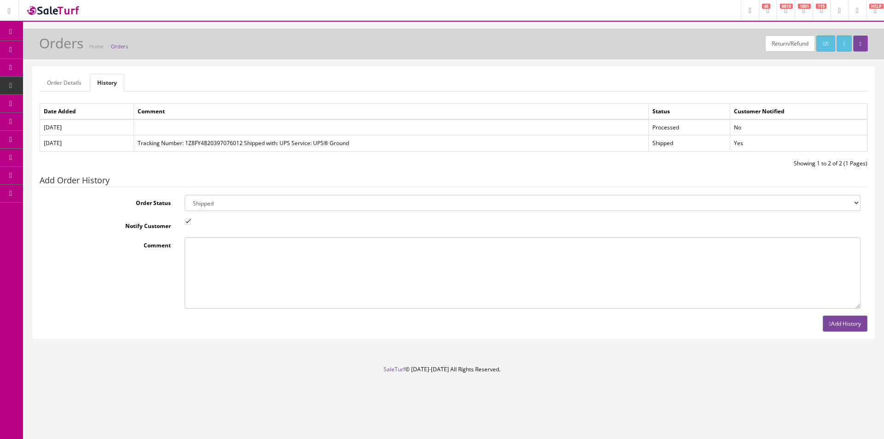
click at [234, 198] on select "Amazon Cart Awaiting Product Canceled Canceled Reversal Cart Chargeback Complet…" at bounding box center [523, 203] width 676 height 16
select select "11"
drag, startPoint x: 233, startPoint y: 200, endPoint x: 201, endPoint y: 212, distance: 34.2
click at [233, 200] on select "Amazon Cart Awaiting Product Canceled Canceled Reversal Cart Chargeback Complet…" at bounding box center [523, 203] width 676 height 16
click at [187, 221] on input "Notify Customer" at bounding box center [188, 222] width 6 height 6
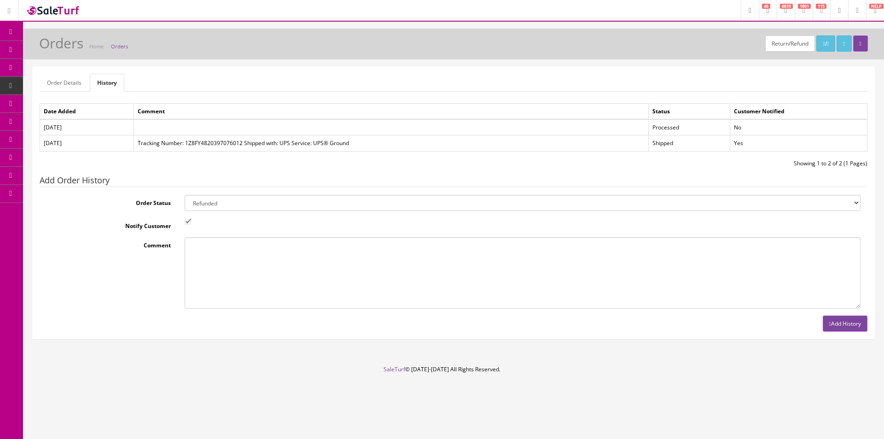
checkbox input "false"
click at [858, 323] on button "Add History" at bounding box center [845, 324] width 45 height 16
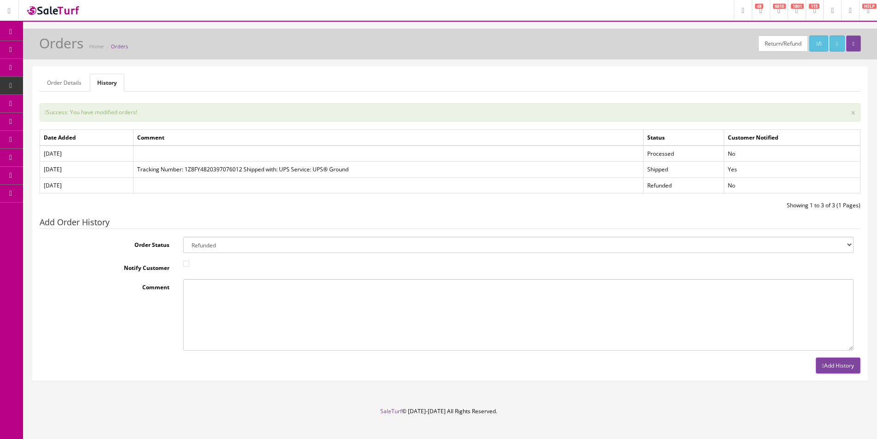
click at [51, 54] on link "Products" at bounding box center [71, 50] width 97 height 18
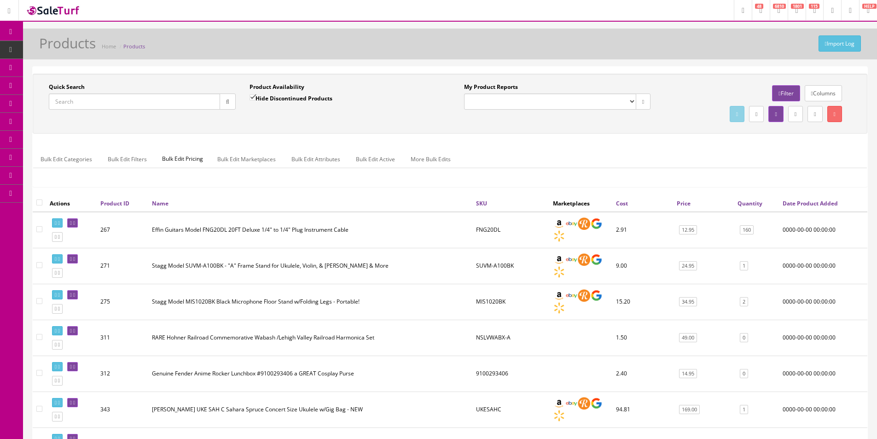
click at [208, 101] on input "Quick Search" at bounding box center [134, 102] width 171 height 16
paste input "*NeoYsp-007110086"
type input "*NeoYsp-007110086"
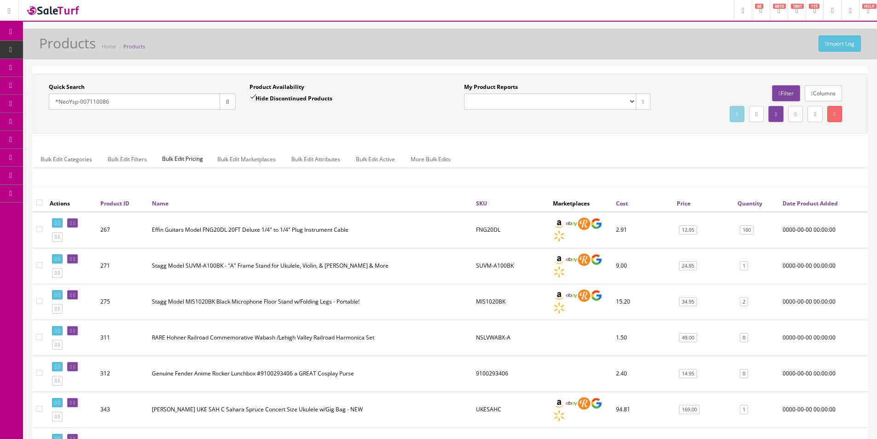
click at [227, 105] on button "button" at bounding box center [228, 102] width 16 height 16
click at [228, 125] on div "Quick Search *NeoYsp-007110086 Date From Product Availability Hide Discontinued…" at bounding box center [450, 104] width 835 height 60
click at [252, 133] on div "Quick Search *NeoYsp-007110086 Date From Product Availability Hide Discontinued…" at bounding box center [450, 104] width 835 height 60
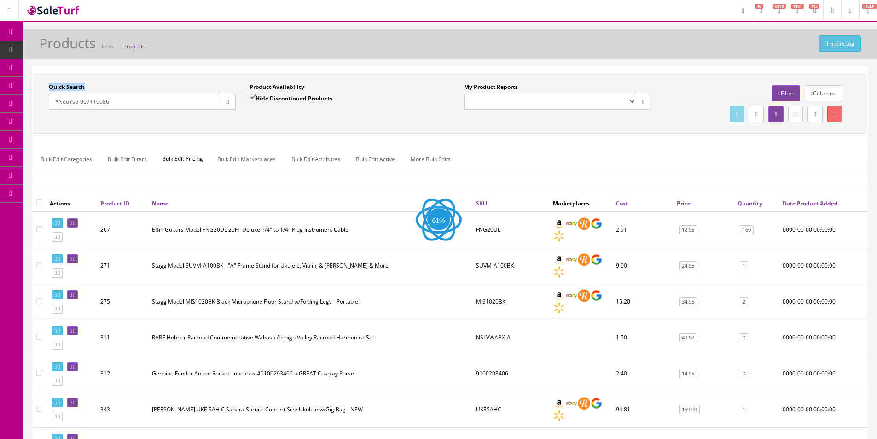
click at [252, 133] on div "Quick Search *NeoYsp-007110086 Date From Product Availability Hide Discontinued…" at bounding box center [450, 104] width 835 height 60
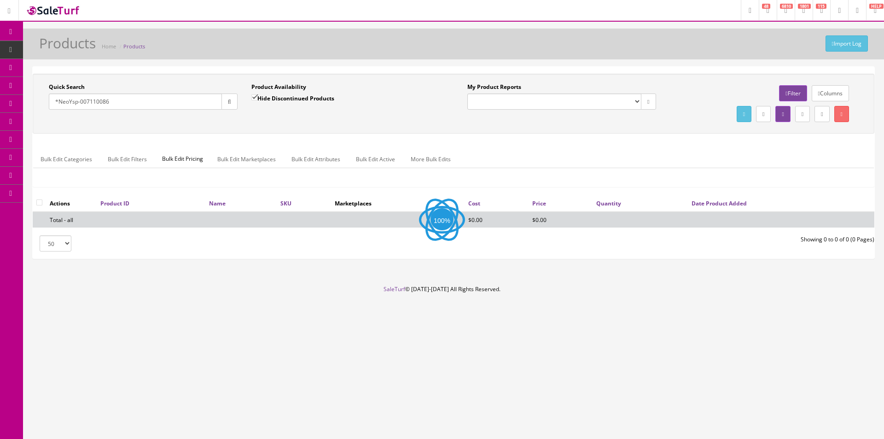
click at [252, 134] on div "Quick Search *NeoYsp-007110086 Date From Product Availability Hide Discontinued…" at bounding box center [454, 104] width 842 height 60
click at [273, 103] on div "Hide Discontinued Products" at bounding box center [292, 102] width 83 height 16
click at [277, 98] on label "Hide Discontinued Products" at bounding box center [292, 98] width 83 height 9
click at [257, 98] on input "Hide Discontinued Products" at bounding box center [254, 97] width 6 height 6
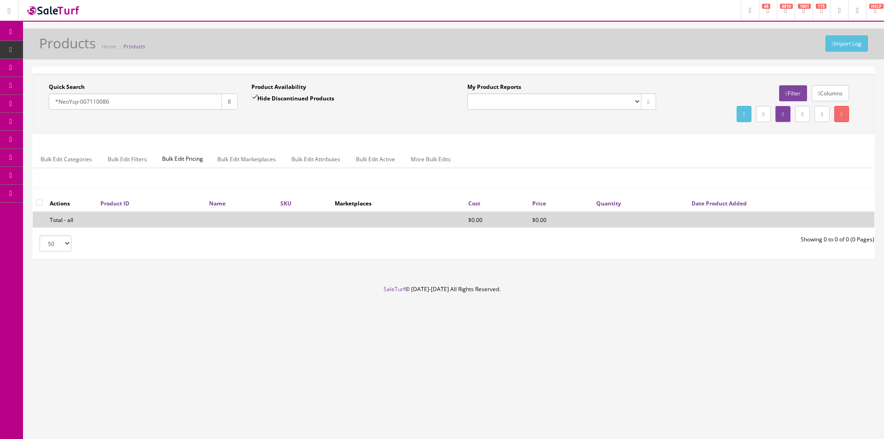
checkbox input "false"
click at [326, 129] on div "Quick Search *NeoYsp-007110086 Date From Product Availability Hide Discontinued…" at bounding box center [454, 104] width 842 height 60
click at [326, 127] on div "Quick Search *NeoYsp-007110086 Date From Product Availability Hide Discontinued…" at bounding box center [454, 104] width 842 height 60
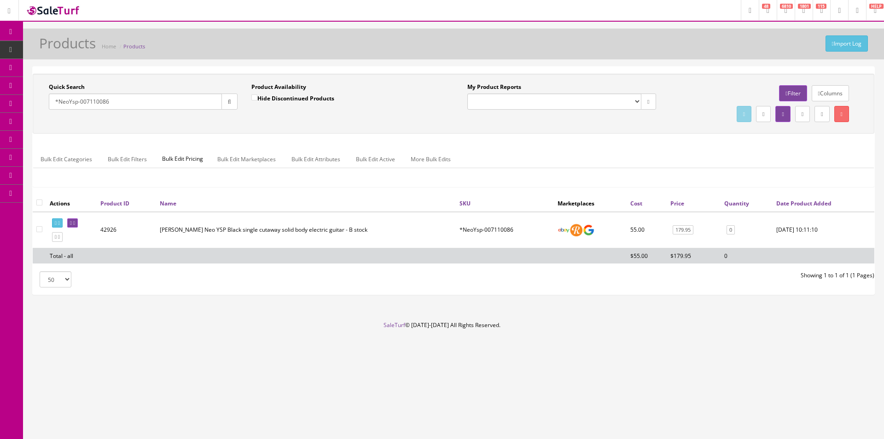
click at [152, 101] on input "*NeoYsp-007110086" at bounding box center [135, 102] width 173 height 16
paste input "NEOBKS-Prototype"
type input "NEOBKS-Prototype"
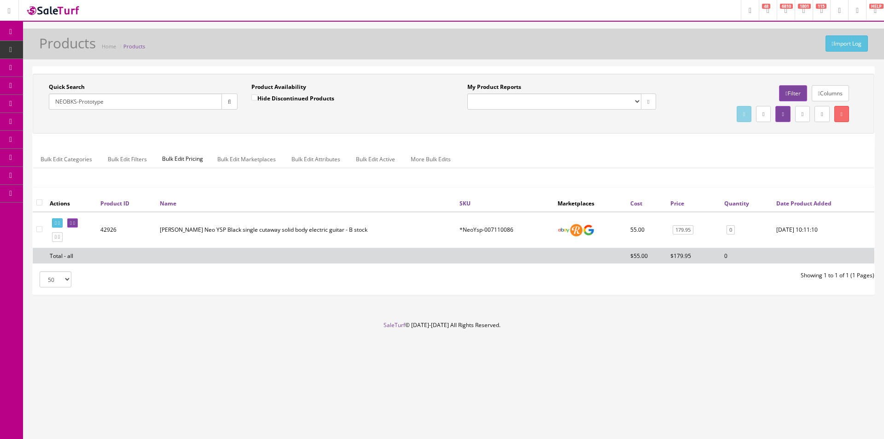
click at [229, 105] on button "button" at bounding box center [230, 102] width 16 height 16
click at [229, 125] on div "Quick Search NEOBKS-Prototype Date From Product Availability Hide Discontinued …" at bounding box center [454, 104] width 842 height 60
click at [235, 133] on div "Quick Search NEOBKS-Prototype Date From Product Availability Hide Discontinued …" at bounding box center [454, 104] width 842 height 60
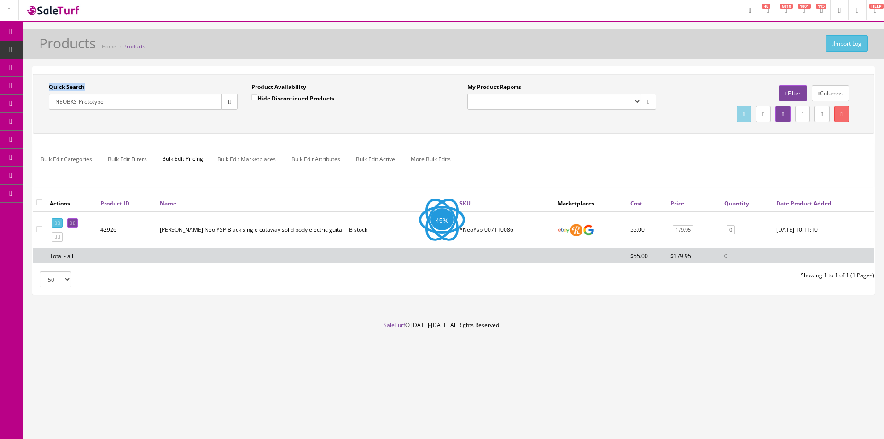
click at [235, 133] on div "Quick Search NEOBKS-Prototype Date From Product Availability Hide Discontinued …" at bounding box center [454, 104] width 842 height 60
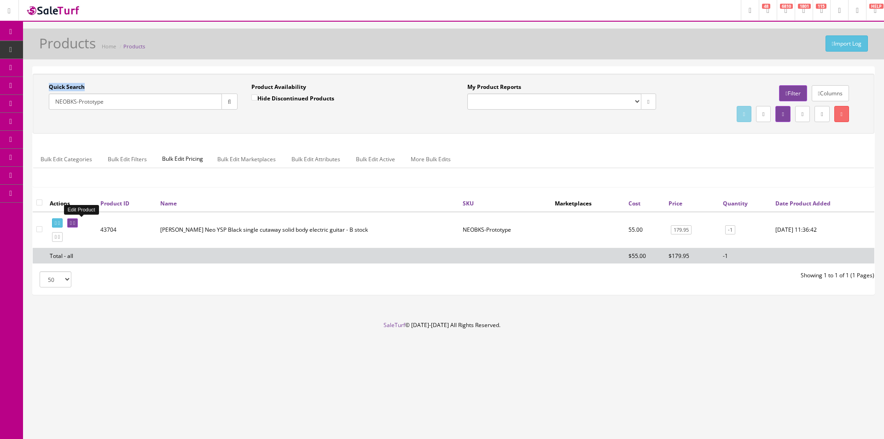
click at [75, 221] on icon at bounding box center [74, 223] width 2 height 5
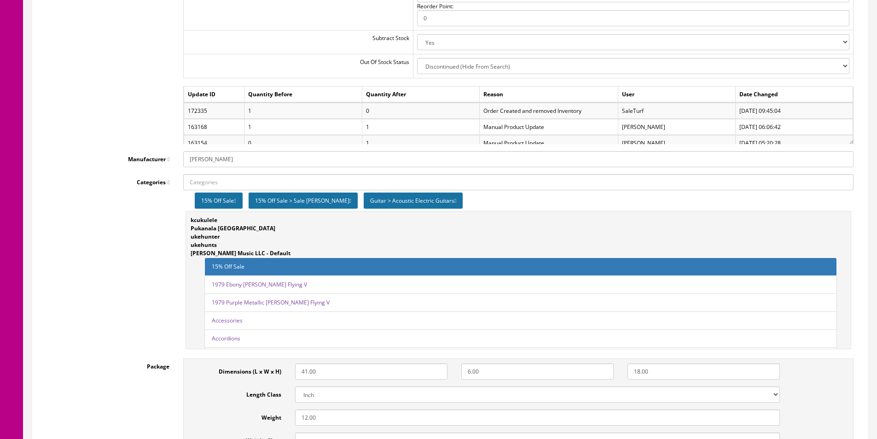
scroll to position [1105, 0]
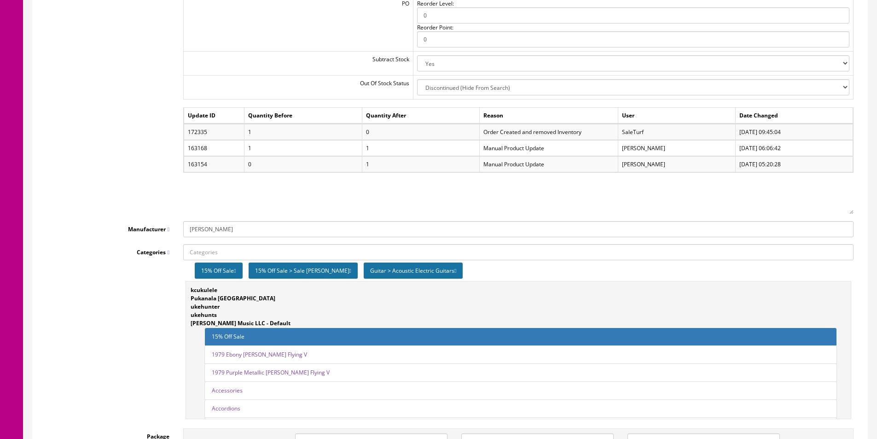
drag, startPoint x: 851, startPoint y: 175, endPoint x: 851, endPoint y: 210, distance: 34.1
click at [851, 210] on div "Update ID Quantity Before Quantity After Reason User Date Changed 172335 1 0 Or…" at bounding box center [518, 160] width 671 height 107
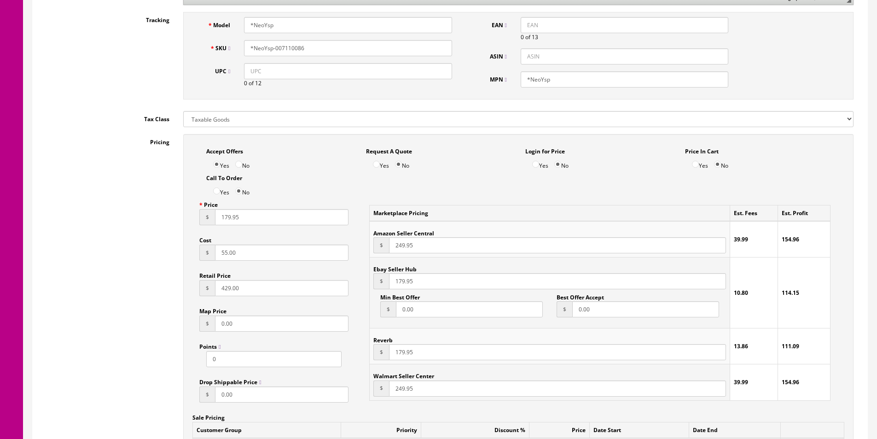
scroll to position [368, 0]
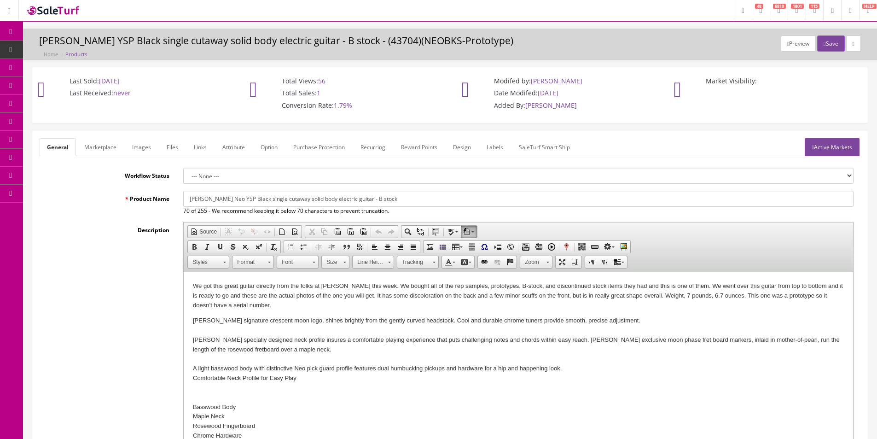
click at [158, 231] on label "Description" at bounding box center [108, 228] width 137 height 12
click at [0, 0] on textarea "Description" at bounding box center [0, 0] width 0 height 0
click at [158, 231] on label "Description" at bounding box center [108, 228] width 137 height 12
click at [0, 0] on textarea "Description" at bounding box center [0, 0] width 0 height 0
click at [158, 231] on label "Description" at bounding box center [108, 228] width 137 height 12
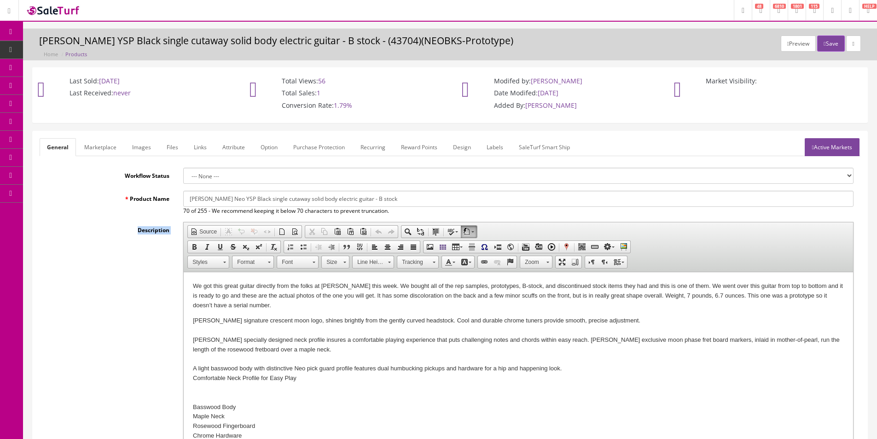
click at [0, 0] on textarea "Description" at bounding box center [0, 0] width 0 height 0
click at [134, 257] on div "Description Rich Text Editor, input-description1 Editor toolbars Document Sourc…" at bounding box center [450, 345] width 821 height 247
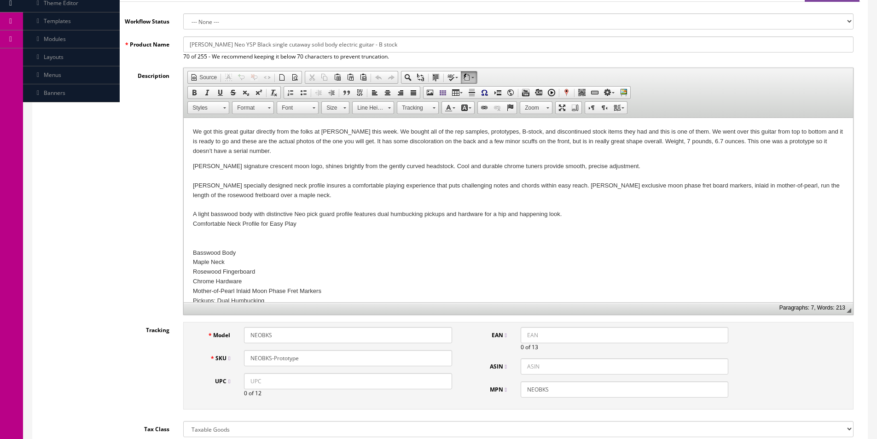
scroll to position [230, 0]
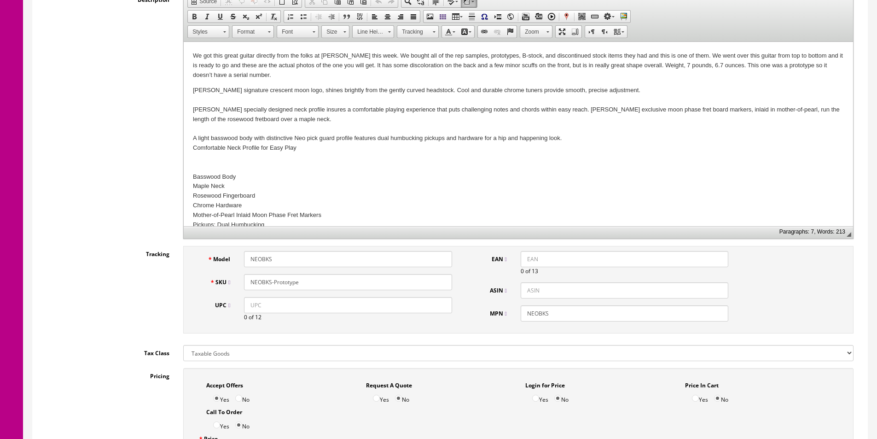
click at [119, 170] on div "Description Rich Text Editor, input-description1 Editor toolbars Document Sourc…" at bounding box center [450, 115] width 821 height 247
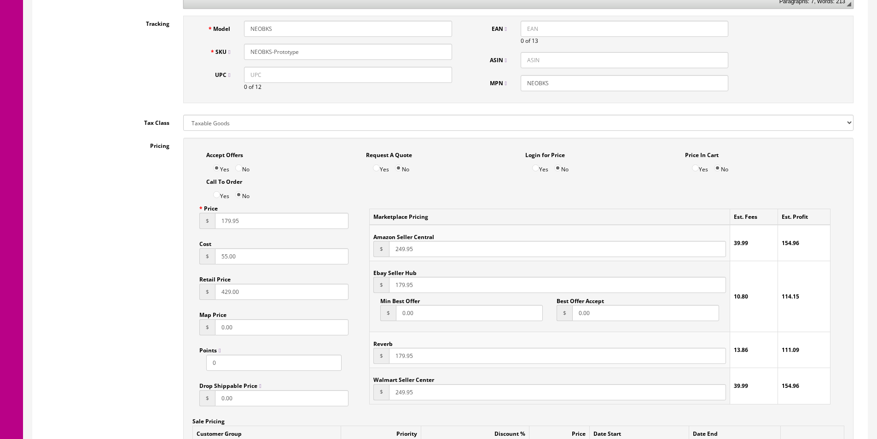
click at [111, 175] on div "Pricing Accept Offers Yes No Request A Quote Yes No Login for Price Yes No Pric…" at bounding box center [450, 346] width 821 height 416
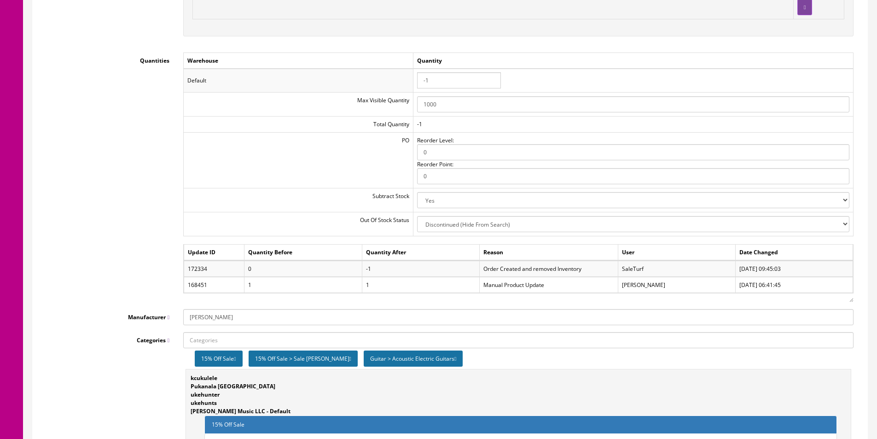
scroll to position [1013, 0]
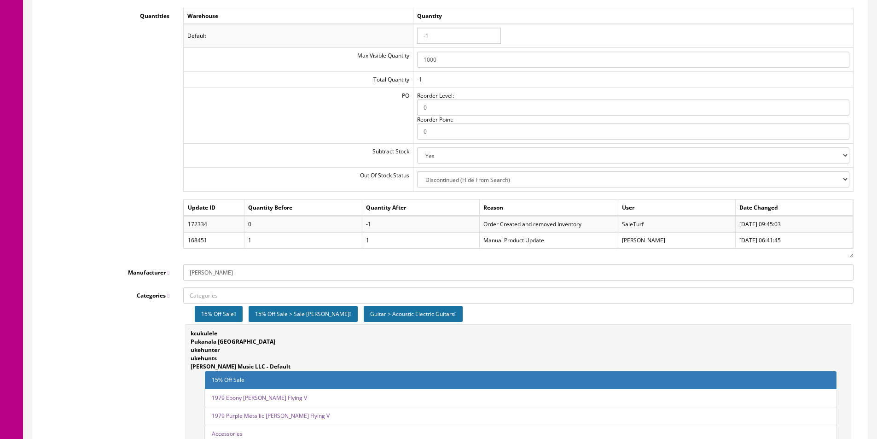
drag, startPoint x: 122, startPoint y: 155, endPoint x: 180, endPoint y: 169, distance: 60.2
click at [122, 155] on div "Quantities Warehouse Quantity Default -1 Max Visible Quantity 1000 Total Quanti…" at bounding box center [450, 133] width 821 height 250
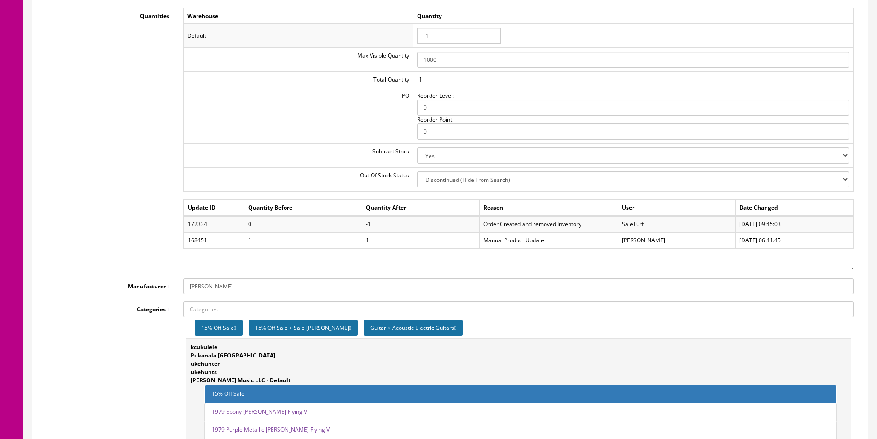
drag, startPoint x: 850, startPoint y: 257, endPoint x: 850, endPoint y: 271, distance: 13.8
click at [850, 271] on div "Update ID Quantity Before Quantity After Reason User Date Changed 172334 0 -1 O…" at bounding box center [518, 235] width 671 height 72
click at [112, 129] on div "Quantities Warehouse Quantity Default -1 Max Visible Quantity 1000 Total Quanti…" at bounding box center [450, 139] width 821 height 263
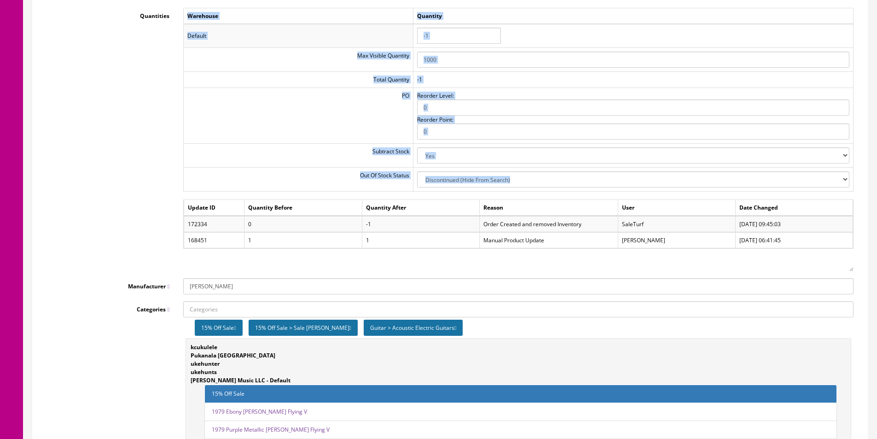
click at [112, 129] on div "Quantities Warehouse Quantity Default -1 Max Visible Quantity 1000 Total Quanti…" at bounding box center [450, 139] width 821 height 263
click at [112, 128] on div "Quantities Warehouse Quantity Default -1 Max Visible Quantity 1000 Total Quanti…" at bounding box center [450, 139] width 821 height 263
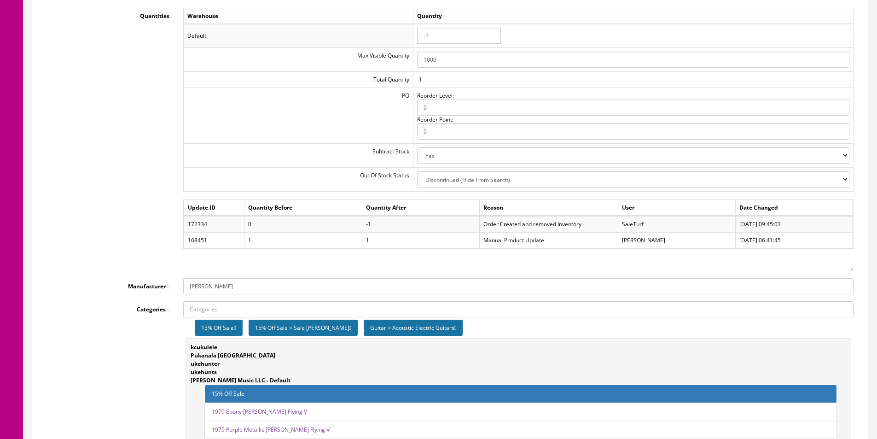
click at [112, 128] on div "Quantities Warehouse Quantity Default -1 Max Visible Quantity 1000 Total Quanti…" at bounding box center [450, 139] width 821 height 263
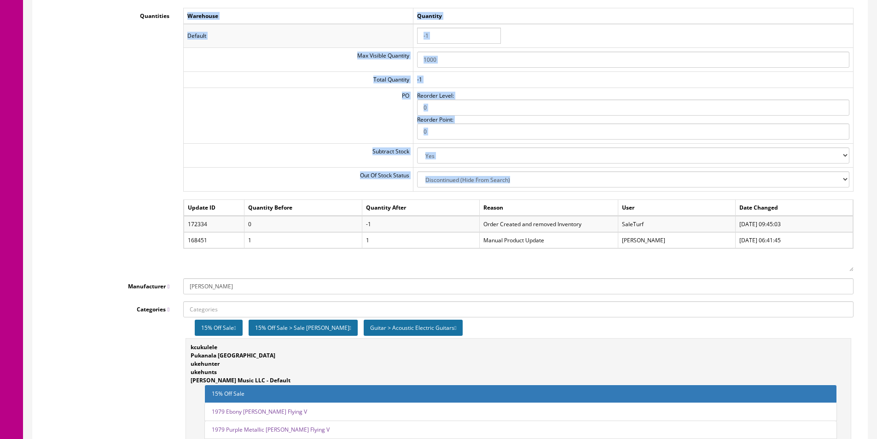
click at [112, 128] on div "Quantities Warehouse Quantity Default -1 Max Visible Quantity 1000 Total Quanti…" at bounding box center [450, 139] width 821 height 263
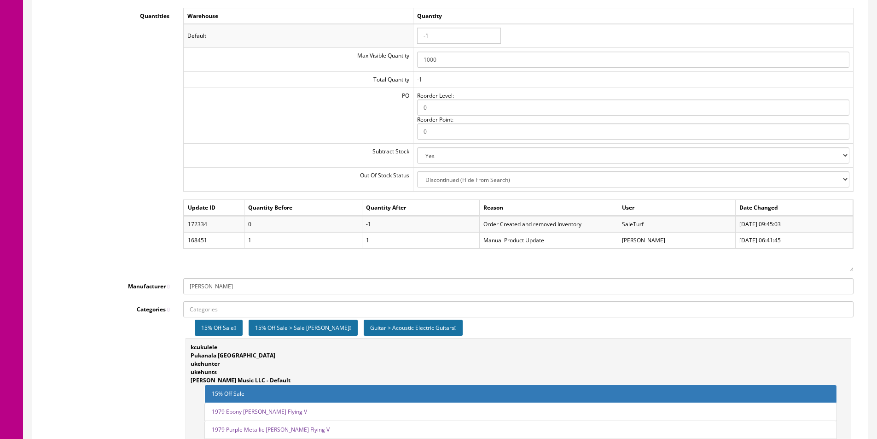
click at [112, 127] on div "Quantities Warehouse Quantity Default -1 Max Visible Quantity 1000 Total Quanti…" at bounding box center [450, 139] width 821 height 263
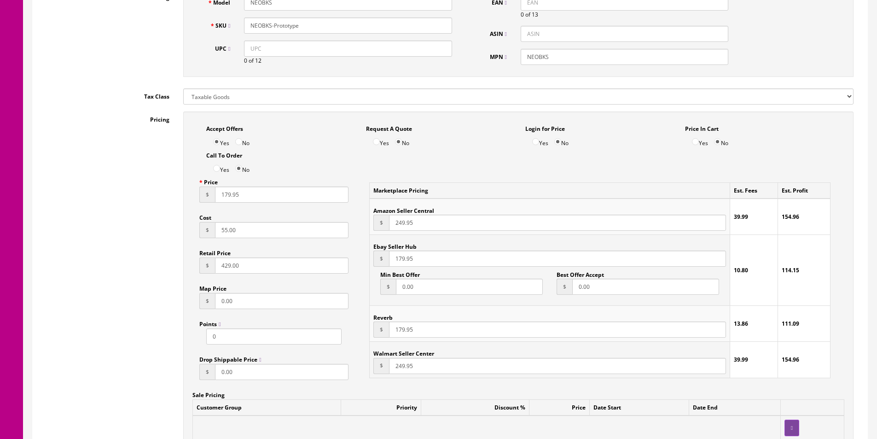
scroll to position [415, 0]
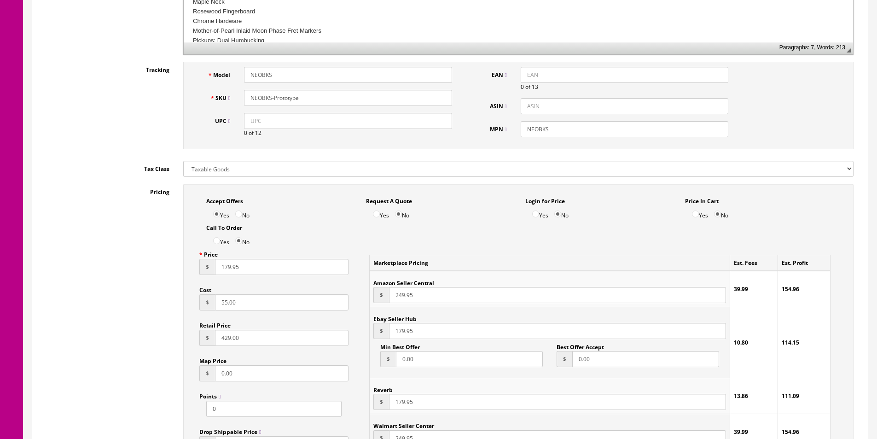
click at [301, 100] on input "NEOBKS-Prototype" at bounding box center [348, 98] width 208 height 16
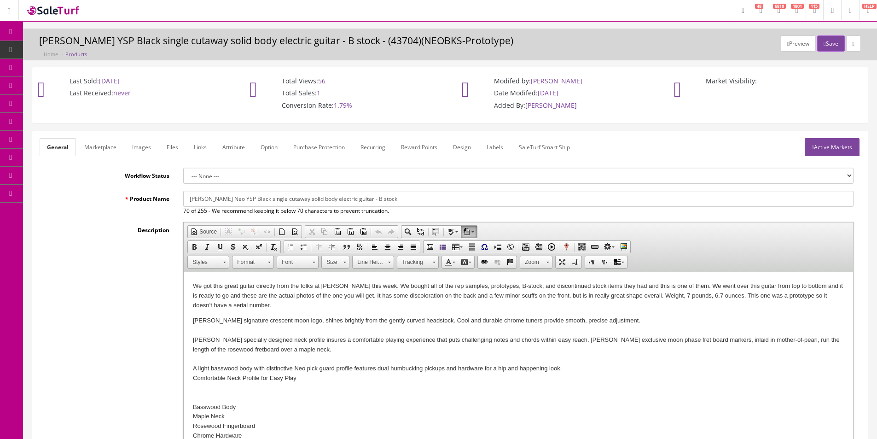
click at [74, 48] on span "Products" at bounding box center [70, 50] width 23 height 8
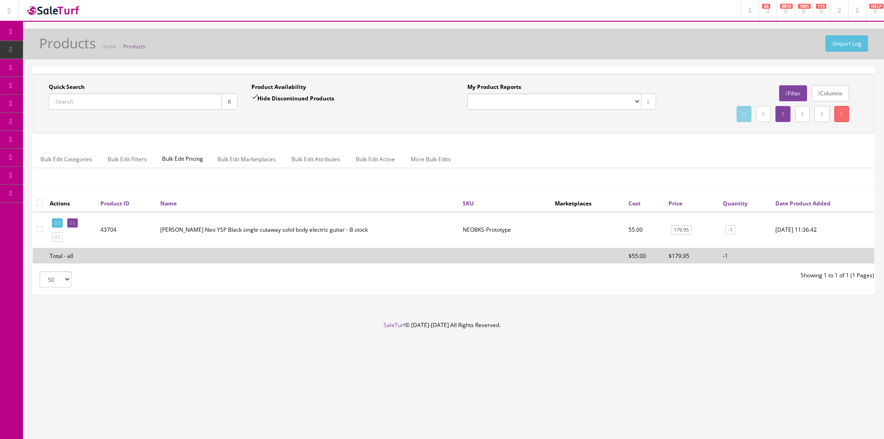
click at [86, 105] on input "Quick Search" at bounding box center [135, 102] width 173 height 16
click at [210, 108] on input "TAT34" at bounding box center [135, 102] width 173 height 16
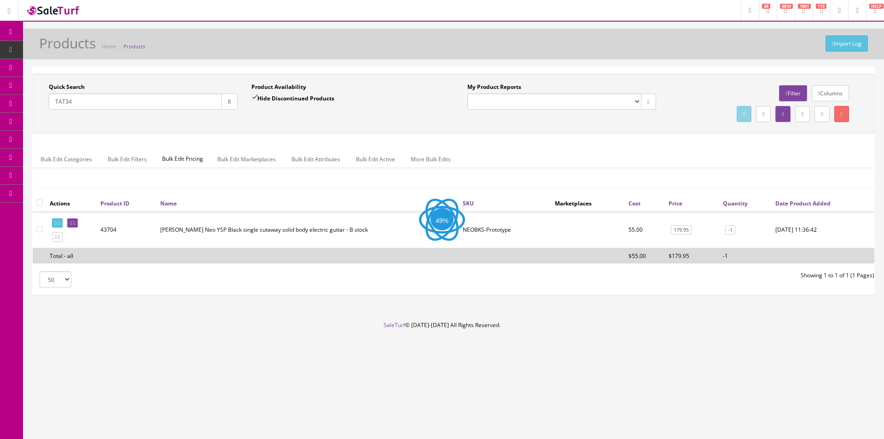
click at [210, 108] on input "TAT34" at bounding box center [135, 102] width 173 height 16
type input "TAT34"
click at [205, 81] on div "Quick Search TAT34 Date From Product Availability Hide Discontinued Products Da…" at bounding box center [454, 104] width 842 height 60
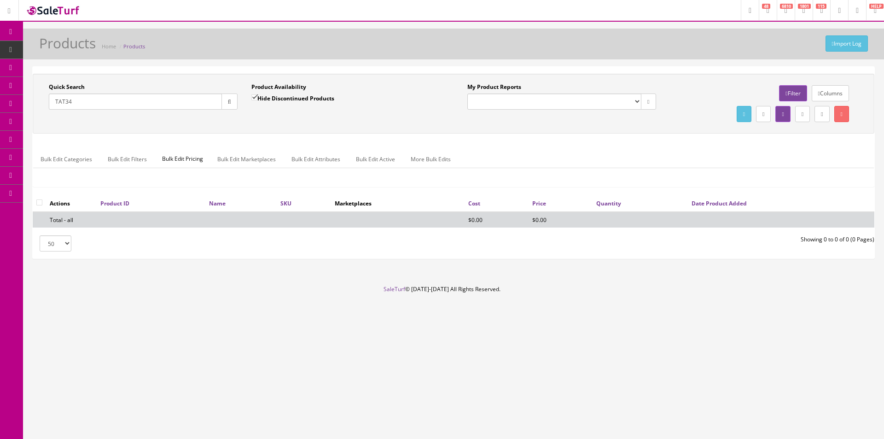
click at [340, 98] on div "Product Availability Hide Discontinued Products" at bounding box center [345, 96] width 189 height 27
click at [331, 98] on label "Hide Discontinued Products" at bounding box center [292, 98] width 83 height 9
click at [257, 98] on input "Hide Discontinued Products" at bounding box center [254, 97] width 6 height 6
checkbox input "false"
click at [339, 117] on div "Quick Search TAT34 Date From Product Availability Hide Discontinued Products Da…" at bounding box center [453, 103] width 837 height 41
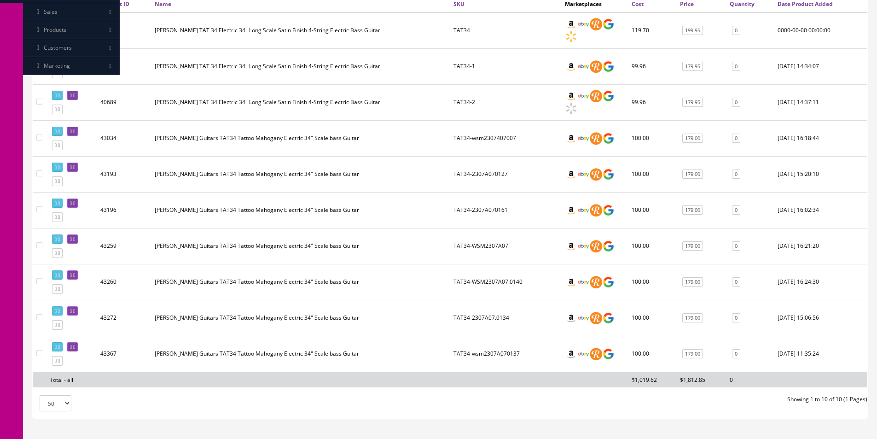
scroll to position [184, 0]
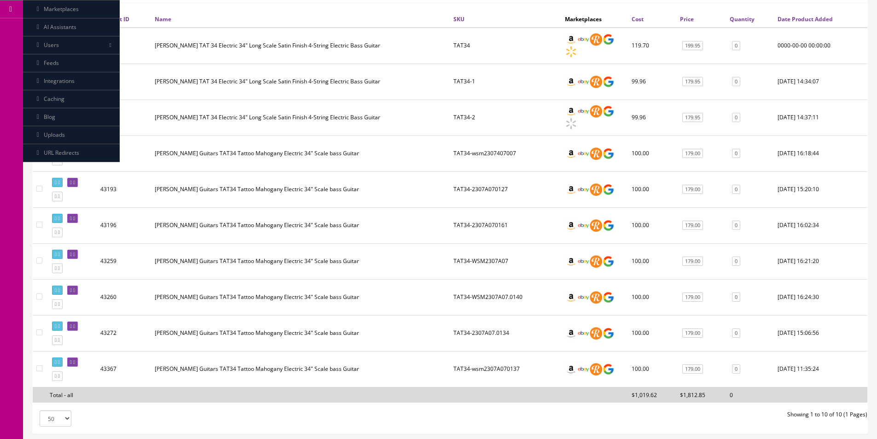
click at [516, 291] on td "TAT34-WSM2307A07.0140" at bounding box center [505, 297] width 111 height 36
copy td "TAT34-WSM2307A07.0140"
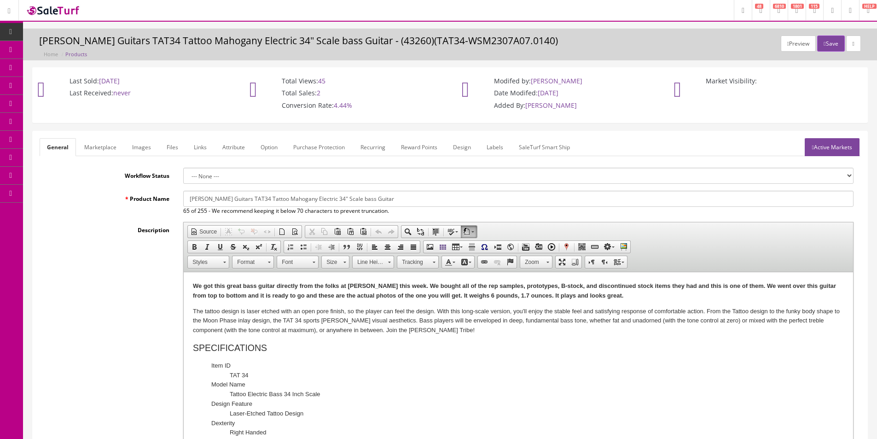
click at [621, 41] on h3 "Luna Guitars TAT34 Tattoo Mahogany Electric 34" Scale bass Guitar - (43260)(TAT…" at bounding box center [450, 40] width 822 height 11
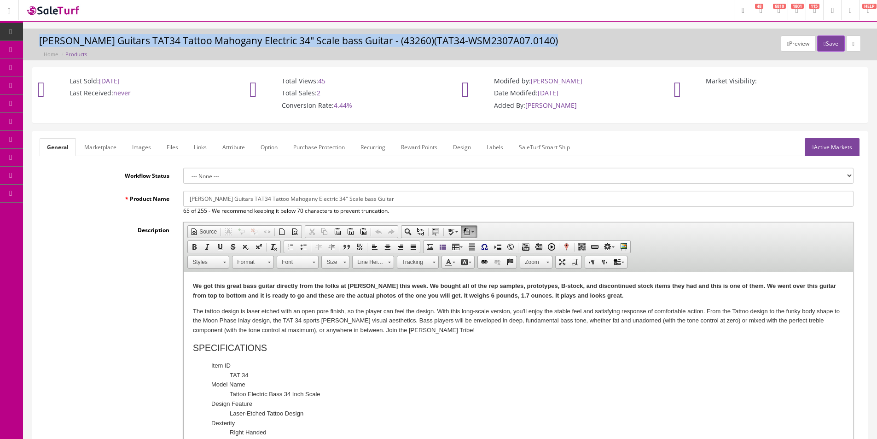
click at [621, 41] on h3 "Luna Guitars TAT34 Tattoo Mahogany Electric 34" Scale bass Guitar - (43260)(TAT…" at bounding box center [450, 40] width 822 height 11
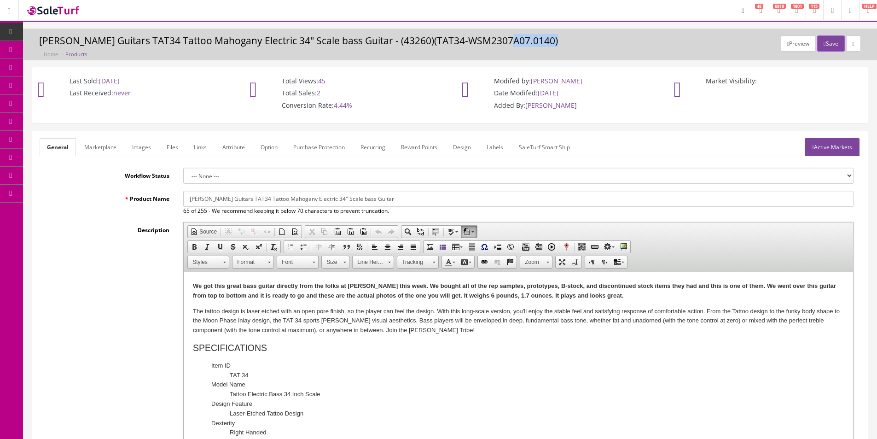
click at [621, 41] on h3 "Luna Guitars TAT34 Tattoo Mahogany Electric 34" Scale bass Guitar - (43260)(TAT…" at bounding box center [450, 40] width 822 height 11
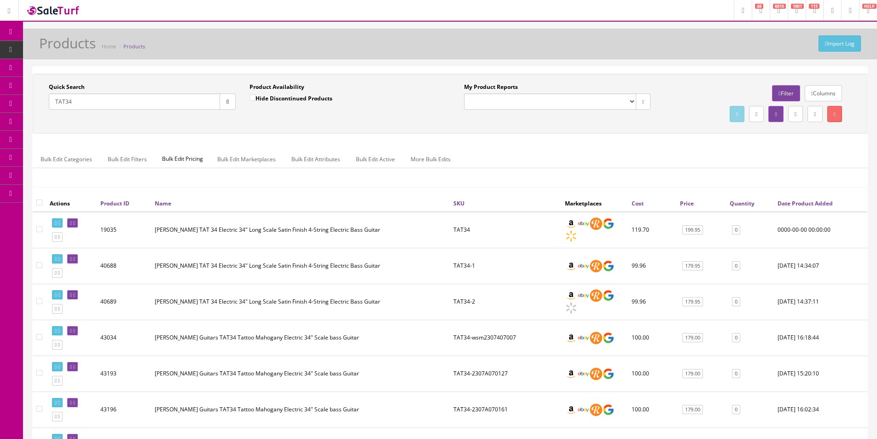
click at [274, 197] on th "Name" at bounding box center [300, 203] width 299 height 17
click at [292, 189] on div "Quick Search TAT34 Date From Product Availability Hide Discontinued Products Da…" at bounding box center [450, 134] width 835 height 121
click at [292, 190] on div "Quick Search TAT34 Date From Product Availability Hide Discontinued Products Da…" at bounding box center [450, 134] width 835 height 121
click at [297, 186] on div "Bulk Edit Categories Bulk Edit Filters Bulk Edit Pricing Bulk Edit Marketplaces…" at bounding box center [450, 164] width 834 height 43
click at [344, 178] on div "Bulk Edit Categories Bulk Edit Filters Bulk Edit Pricing Bulk Edit Marketplaces…" at bounding box center [450, 164] width 834 height 29
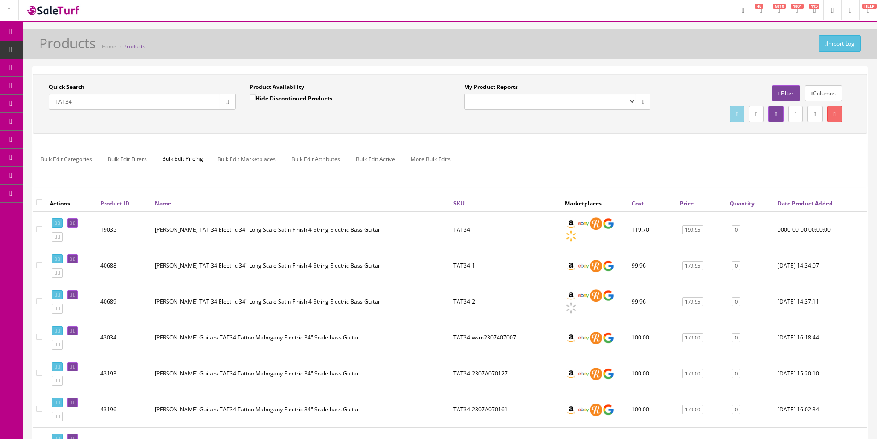
click at [344, 178] on div "Bulk Edit Categories Bulk Edit Filters Bulk Edit Pricing Bulk Edit Marketplaces…" at bounding box center [450, 164] width 834 height 29
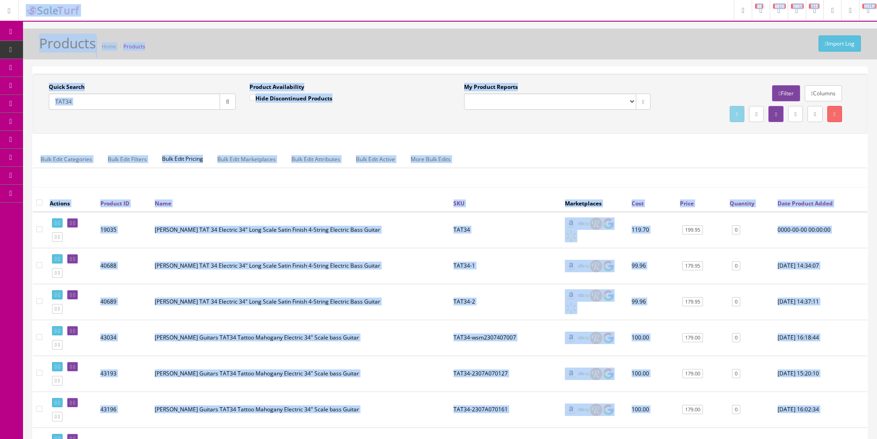
click at [335, 172] on div "Bulk Edit Categories Bulk Edit Filters Bulk Edit Pricing Bulk Edit Marketplaces…" at bounding box center [450, 164] width 834 height 29
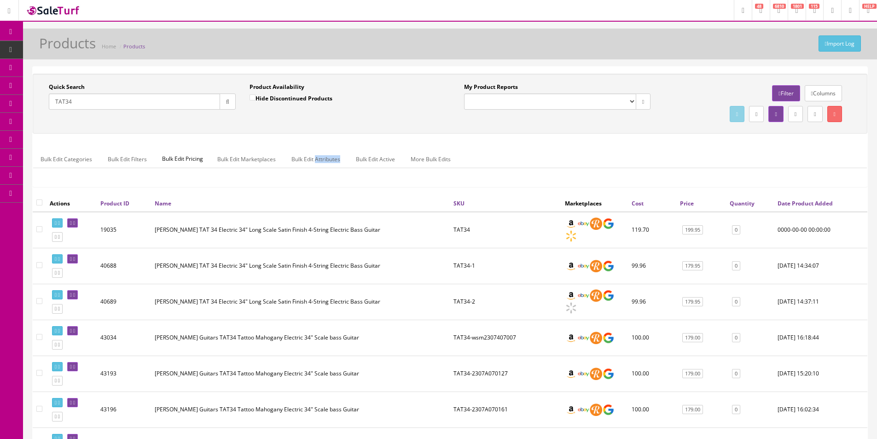
click at [335, 172] on div "Bulk Edit Categories Bulk Edit Filters Bulk Edit Pricing Bulk Edit Marketplaces…" at bounding box center [450, 164] width 834 height 29
click at [335, 171] on div "Bulk Edit Categories Bulk Edit Filters Bulk Edit Pricing Bulk Edit Marketplaces…" at bounding box center [450, 164] width 834 height 29
click at [217, 141] on div "Quick Search TAT34 Date From Product Availability Hide Discontinued Products Da…" at bounding box center [450, 134] width 835 height 121
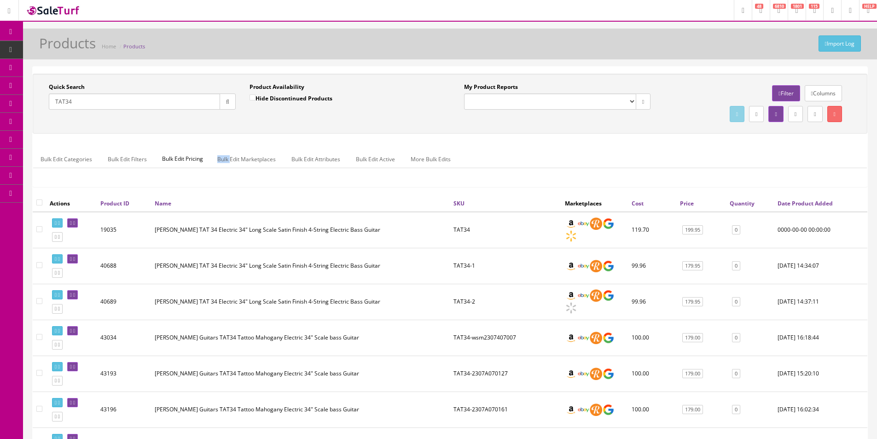
click at [217, 141] on div "Quick Search TAT34 Date From Product Availability Hide Discontinued Products Da…" at bounding box center [450, 134] width 835 height 121
click at [217, 142] on div "Quick Search TAT34 Date From Product Availability Hide Discontinued Products Da…" at bounding box center [450, 134] width 835 height 121
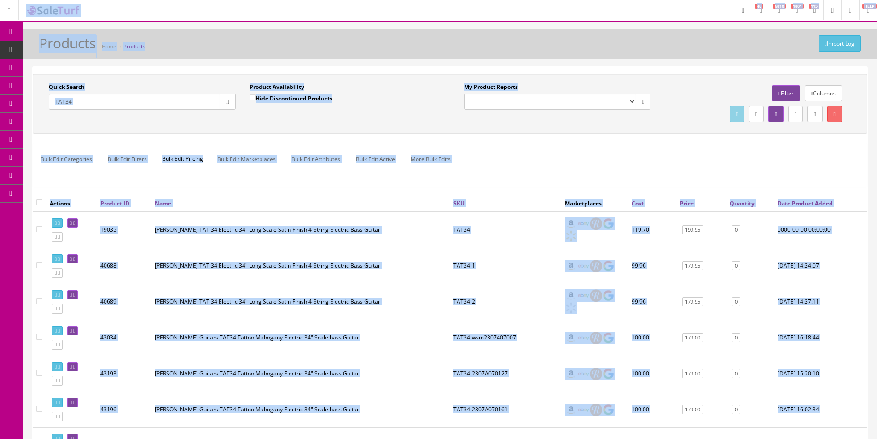
click at [205, 139] on div "Quick Search TAT34 Date From Product Availability Hide Discontinued Products Da…" at bounding box center [450, 134] width 835 height 121
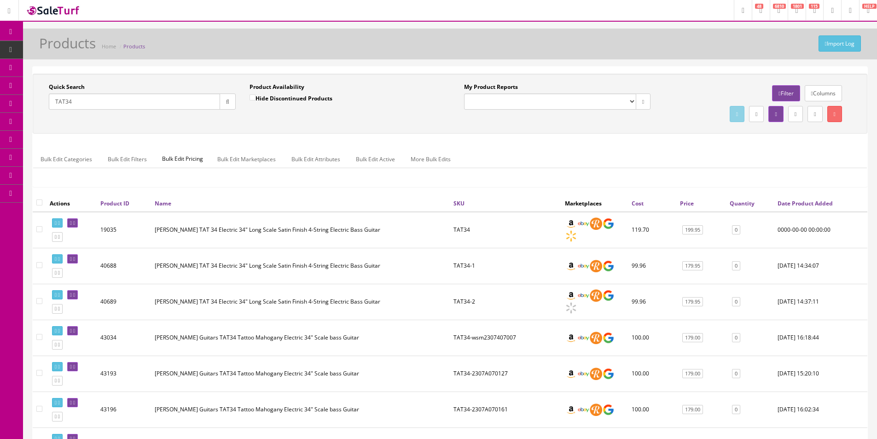
click at [205, 139] on div "Quick Search TAT34 Date From Product Availability Hide Discontinued Products Da…" at bounding box center [450, 134] width 835 height 121
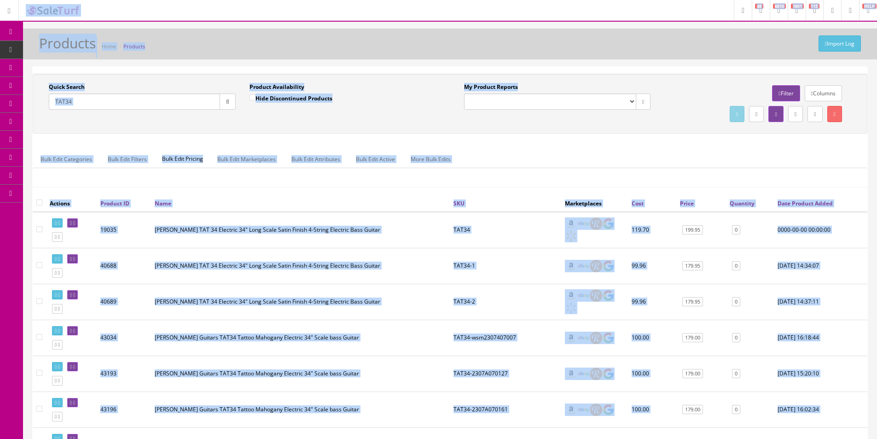
click at [113, 128] on div "Quick Search TAT34 Date From Product Availability Hide Discontinued Products Da…" at bounding box center [450, 104] width 835 height 60
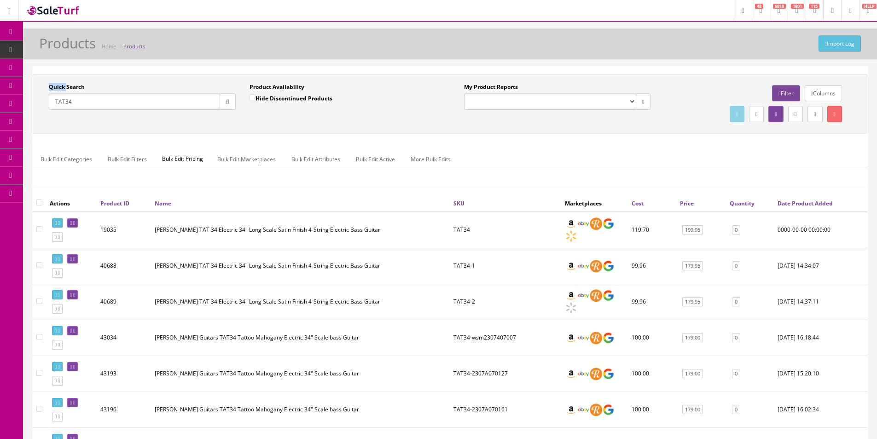
click at [113, 129] on div "Quick Search TAT34 Date From Product Availability Hide Discontinued Products Da…" at bounding box center [450, 104] width 835 height 60
click at [110, 96] on input "TAT34" at bounding box center [134, 102] width 171 height 16
click at [127, 85] on div "Quick Search" at bounding box center [142, 96] width 187 height 27
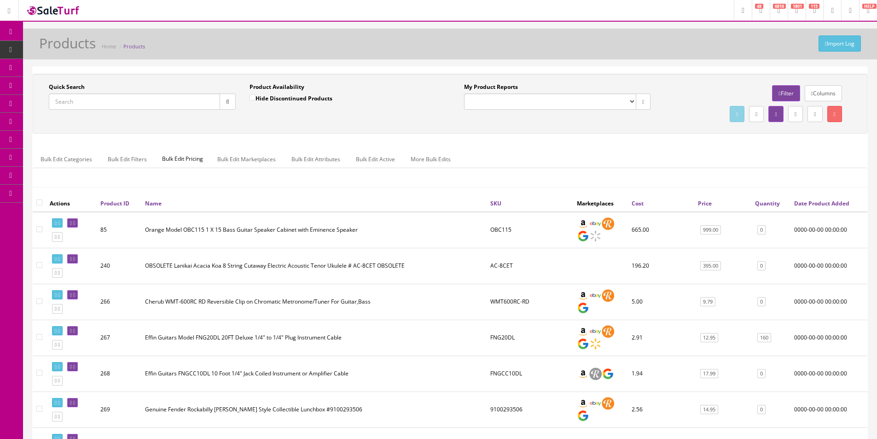
click at [442, 35] on div "Import Log Products Home Products" at bounding box center [450, 44] width 854 height 31
click at [439, 36] on div "Import Log Products Home Products" at bounding box center [450, 46] width 841 height 22
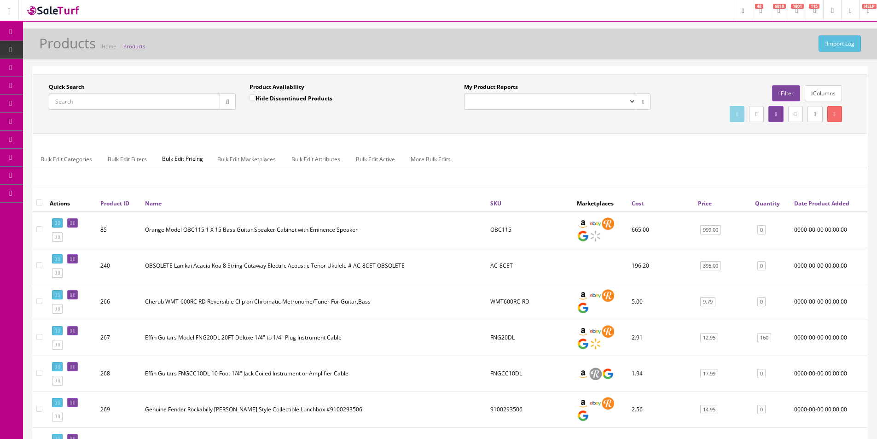
click at [439, 36] on div "Import Log Products Home Products" at bounding box center [450, 46] width 841 height 22
click at [436, 37] on div "Import Log Products Home Products" at bounding box center [450, 46] width 841 height 22
click at [433, 37] on div "Import Log Products Home Products" at bounding box center [450, 46] width 841 height 22
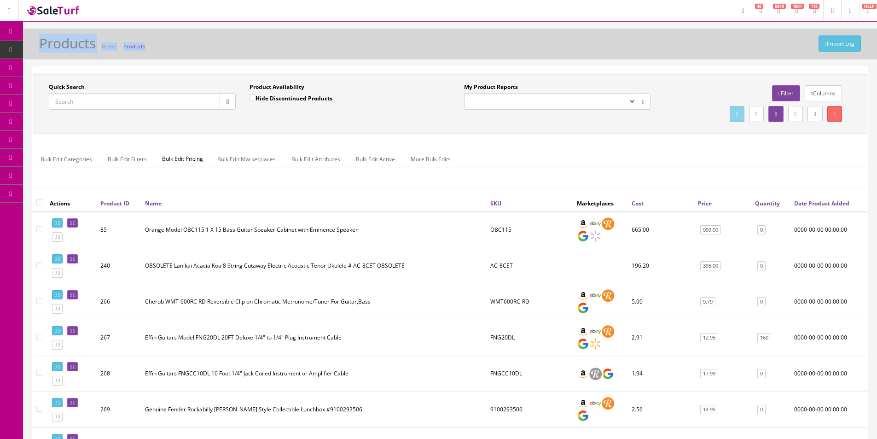
click at [433, 37] on div "Import Log Products Home Products" at bounding box center [450, 46] width 841 height 22
click at [207, 106] on input "Quick Search" at bounding box center [134, 102] width 171 height 16
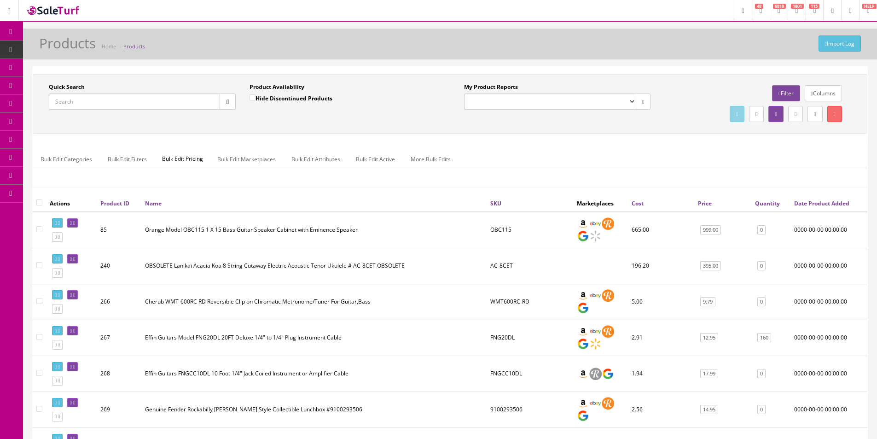
click at [207, 106] on input "Quick Search" at bounding box center [134, 102] width 171 height 16
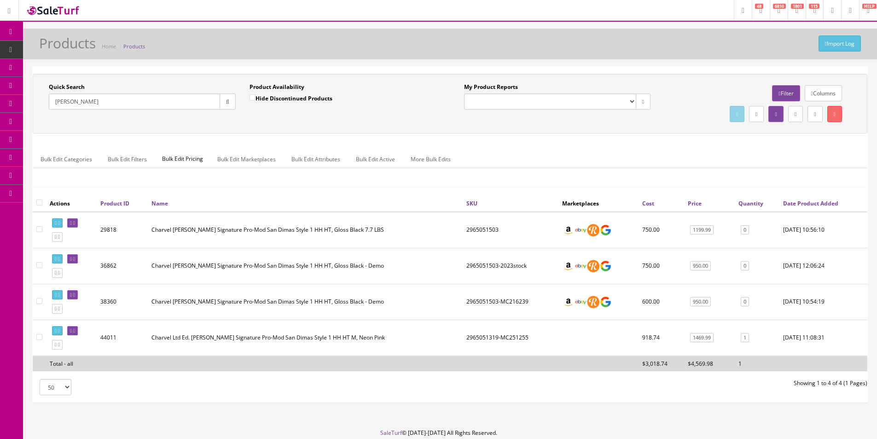
type input "Sean Long"
click at [495, 227] on td "2965051503" at bounding box center [511, 230] width 96 height 36
click at [490, 340] on td "2965051319-MC251255" at bounding box center [511, 338] width 96 height 36
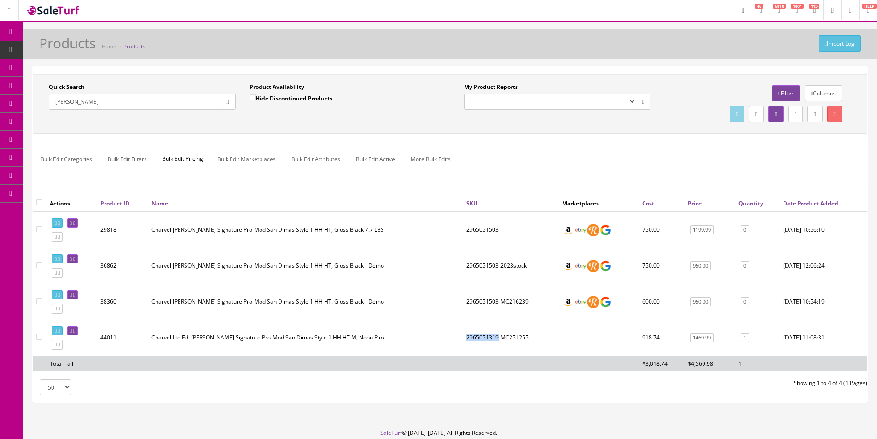
copy td "2965051319"
click at [62, 48] on span "Products" at bounding box center [70, 50] width 23 height 8
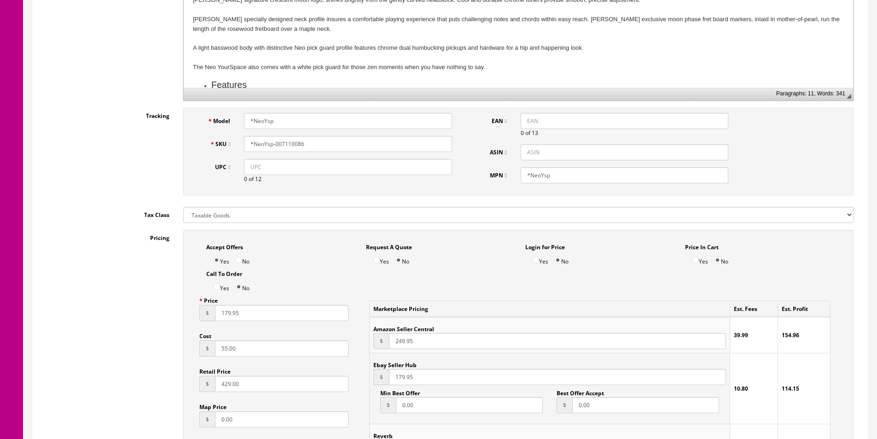
click at [754, 118] on div "Model *NeoYsp SKU *NeoYsp-007110086 UPC 0 of 12 EAN 0 of 13 ASIN MPN *NeoYsp" at bounding box center [518, 152] width 671 height 88
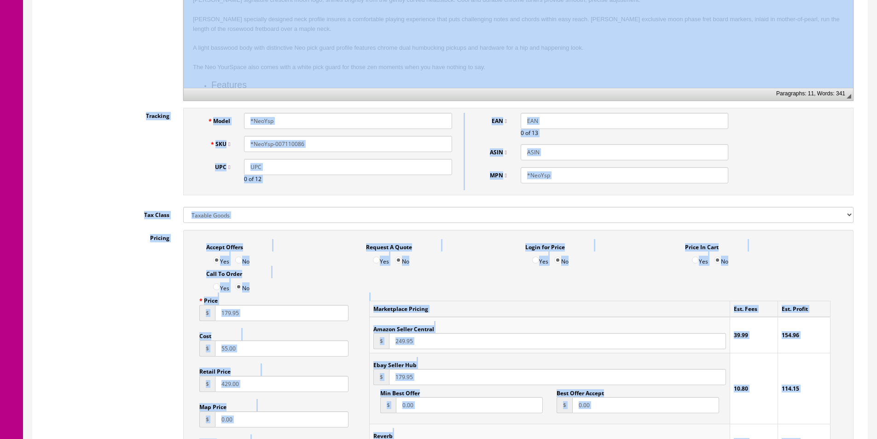
click at [744, 136] on div "Model *NeoYsp SKU *NeoYsp-007110086 UPC 0 of 12 EAN 0 of 13 ASIN MPN *NeoYsp" at bounding box center [518, 152] width 671 height 88
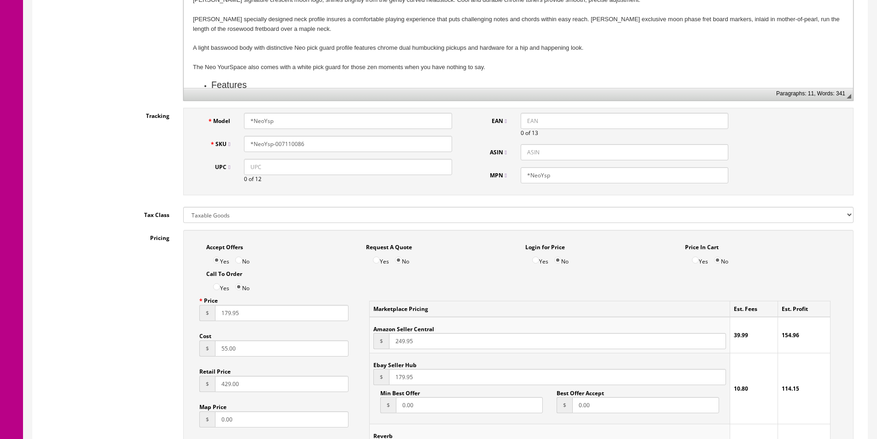
click at [744, 138] on div "Model *NeoYsp SKU *NeoYsp-007110086 UPC 0 of 12 EAN 0 of 13 ASIN MPN *NeoYsp" at bounding box center [518, 152] width 671 height 88
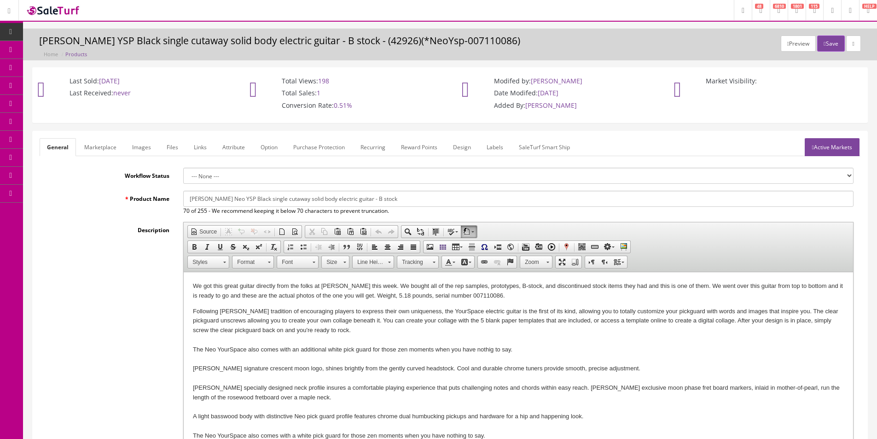
click at [64, 52] on span "Products" at bounding box center [66, 50] width 23 height 8
